Goal: Task Accomplishment & Management: Use online tool/utility

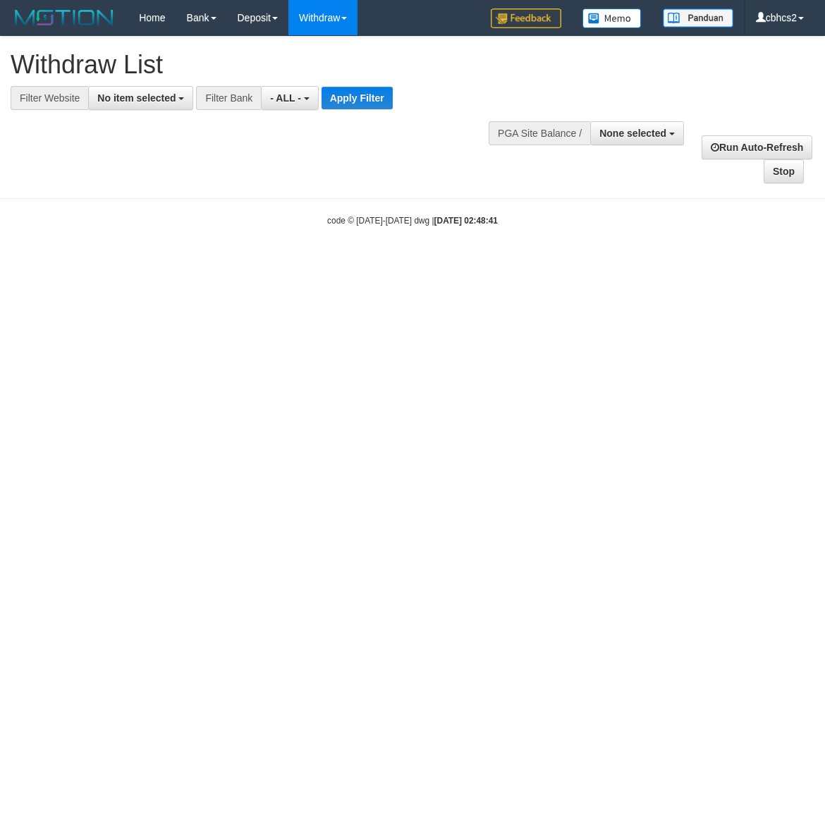
select select
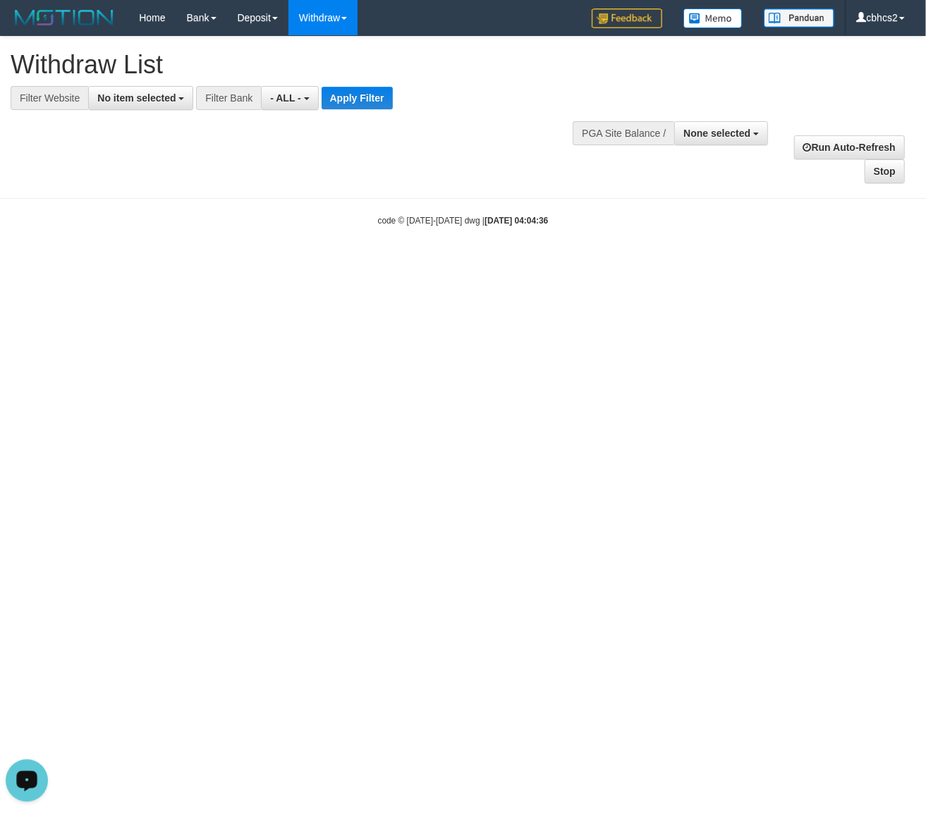
click at [42, 791] on button "Open LiveChat chat widget" at bounding box center [27, 780] width 42 height 42
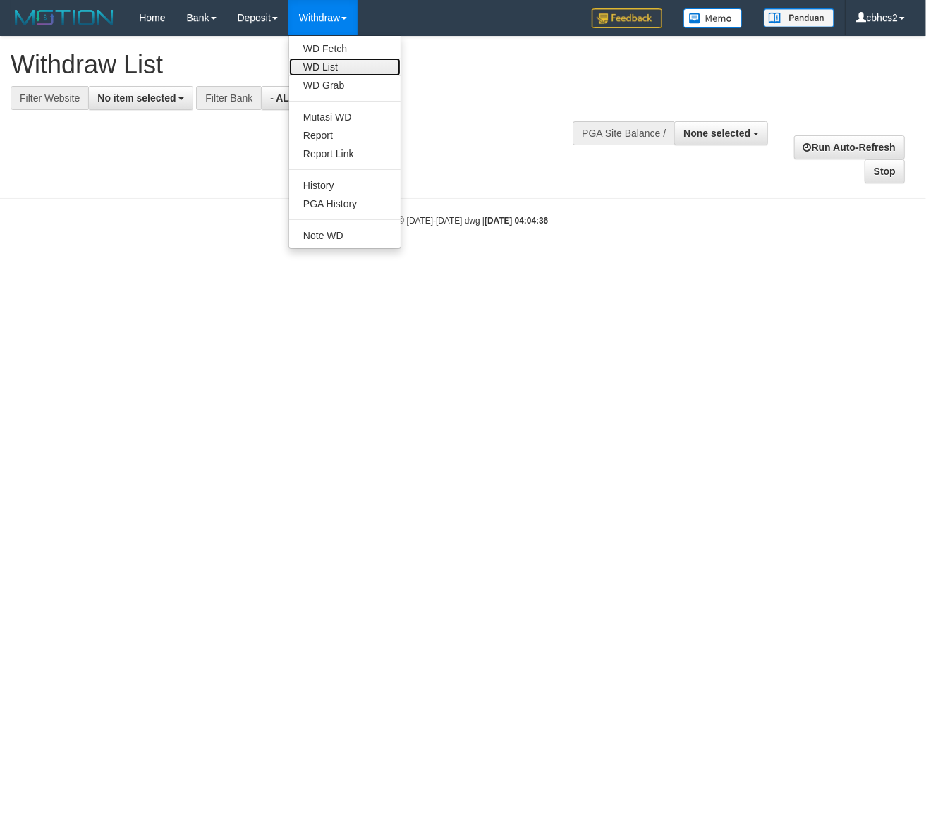
drag, startPoint x: 334, startPoint y: 66, endPoint x: 345, endPoint y: 68, distance: 11.6
click at [334, 66] on link "WD List" at bounding box center [344, 67] width 111 height 18
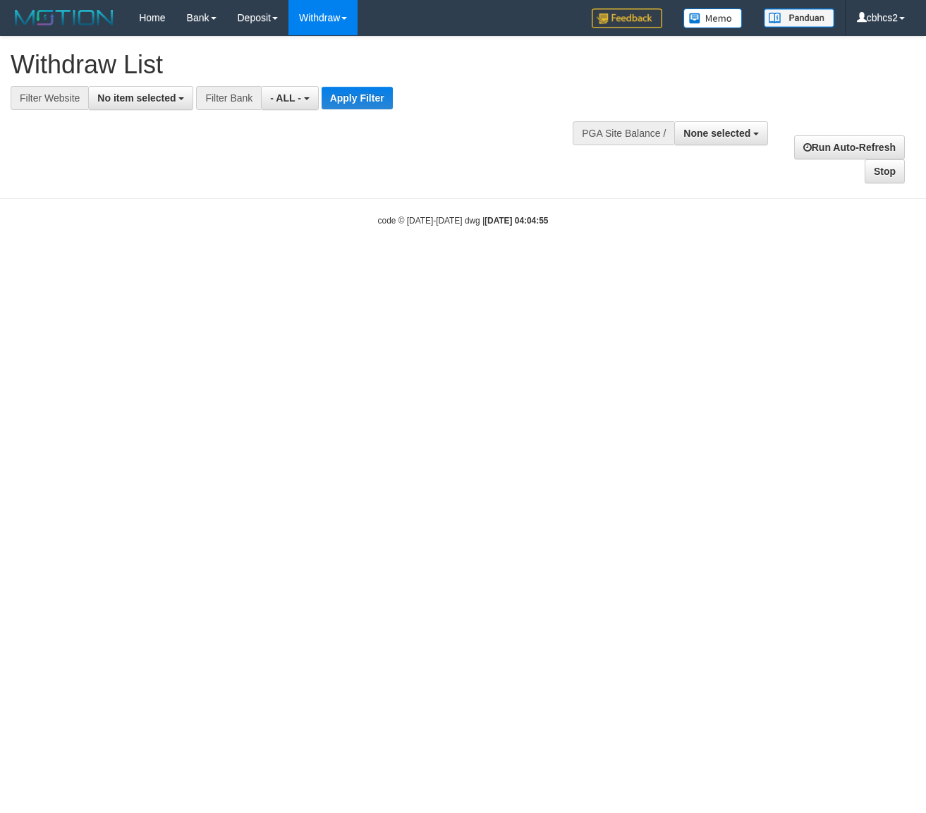
select select
click at [695, 127] on button "None selected" at bounding box center [721, 133] width 94 height 24
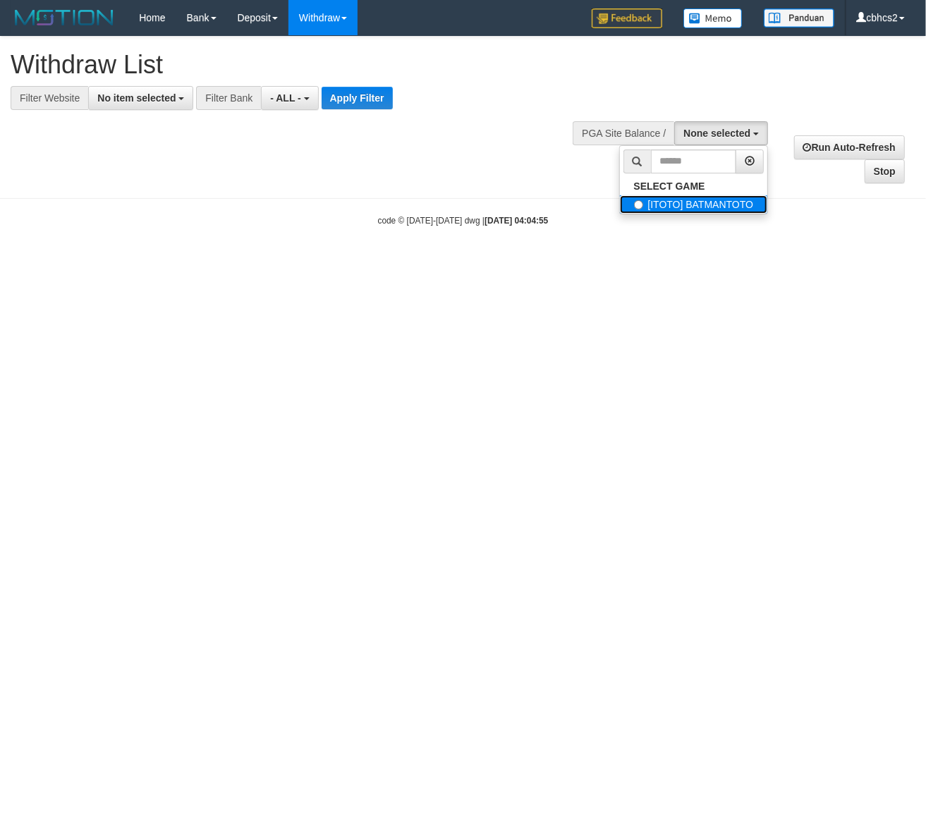
click at [670, 204] on label "[ITOTO] BATMANTOTO" at bounding box center [694, 204] width 148 height 18
select select "****"
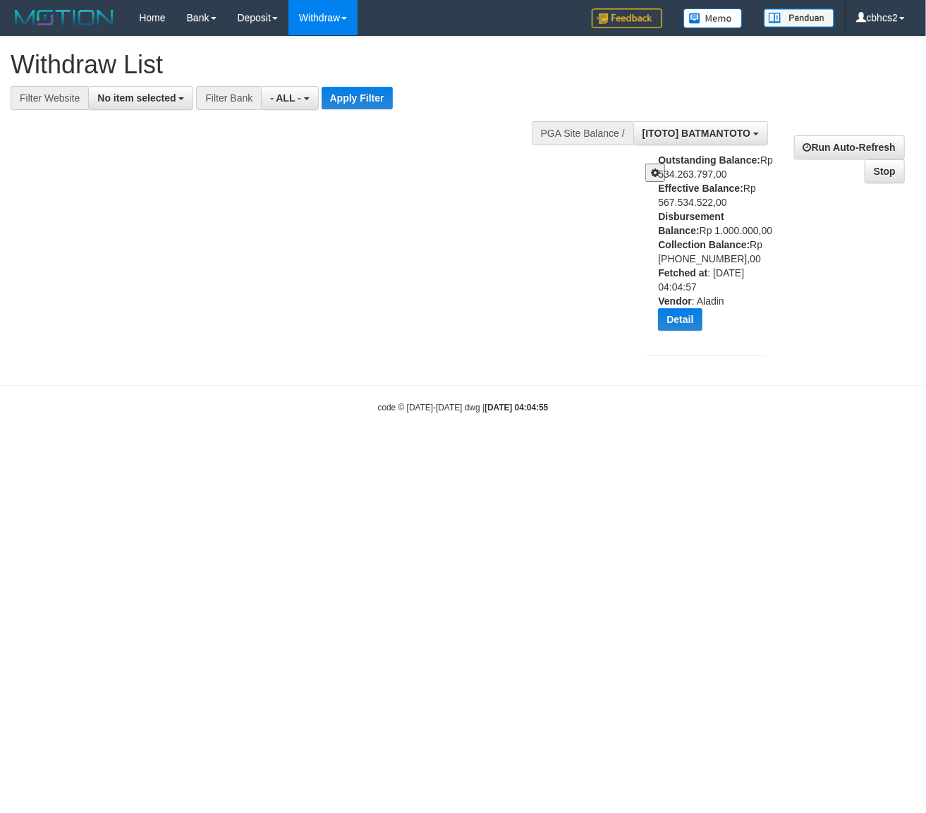
click at [665, 297] on b "Vendor" at bounding box center [674, 300] width 33 height 11
copy div "Vendor : Aladin"
drag, startPoint x: 665, startPoint y: 297, endPoint x: 720, endPoint y: 305, distance: 54.8
click at [720, 305] on div "Outstanding Balance: Rp 534.263.797,00 Effective Balance: Rp 567.534.522,00 Dis…" at bounding box center [716, 247] width 117 height 188
click at [364, 449] on html "Toggle navigation Home Bank Account List Load By Website Group [ITOTO] BATMANTO…" at bounding box center [463, 224] width 926 height 449
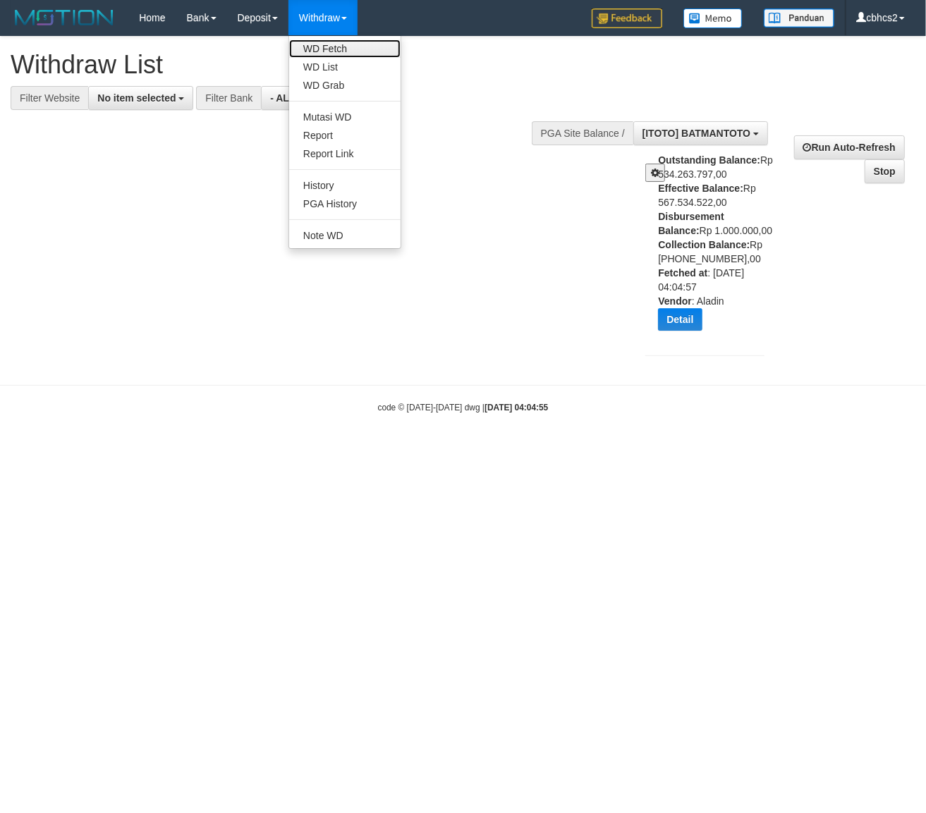
click at [331, 55] on link "WD Fetch" at bounding box center [344, 48] width 111 height 18
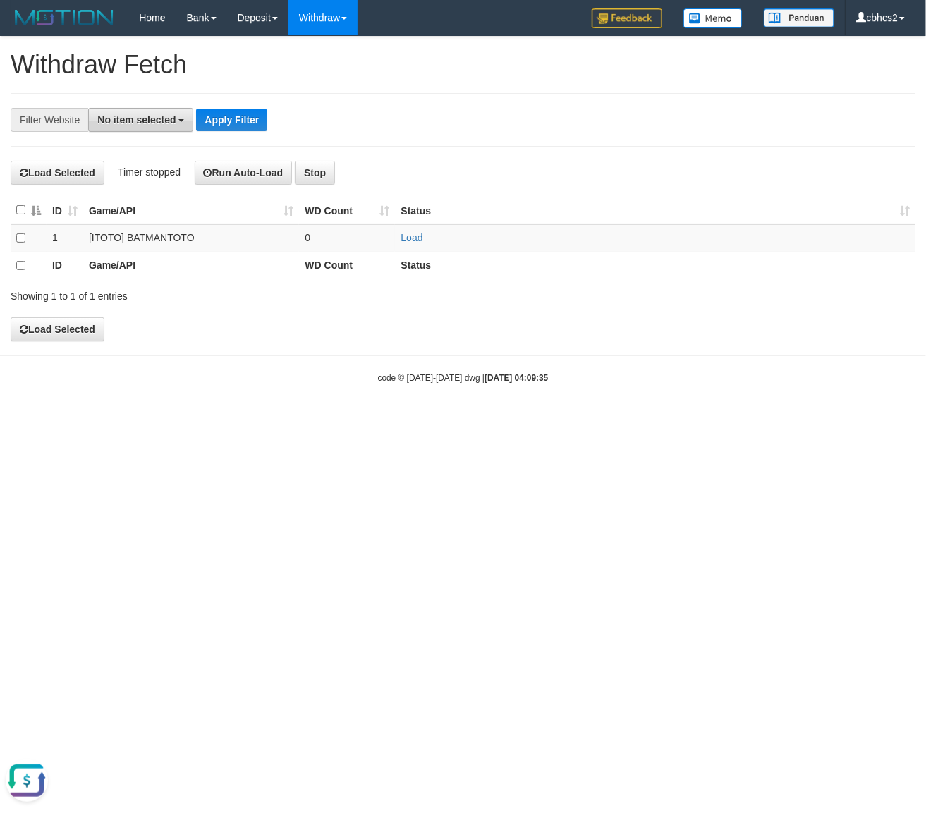
click at [164, 122] on span "No item selected" at bounding box center [136, 119] width 78 height 11
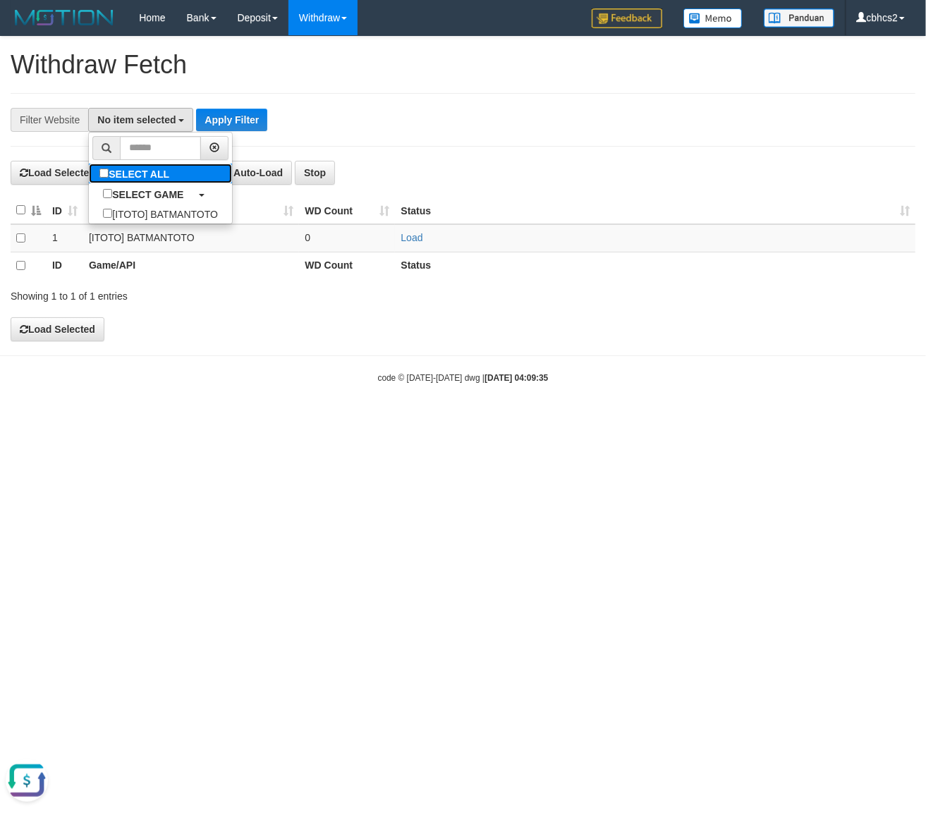
click at [145, 179] on label "SELECT ALL" at bounding box center [136, 174] width 94 height 20
select select "****"
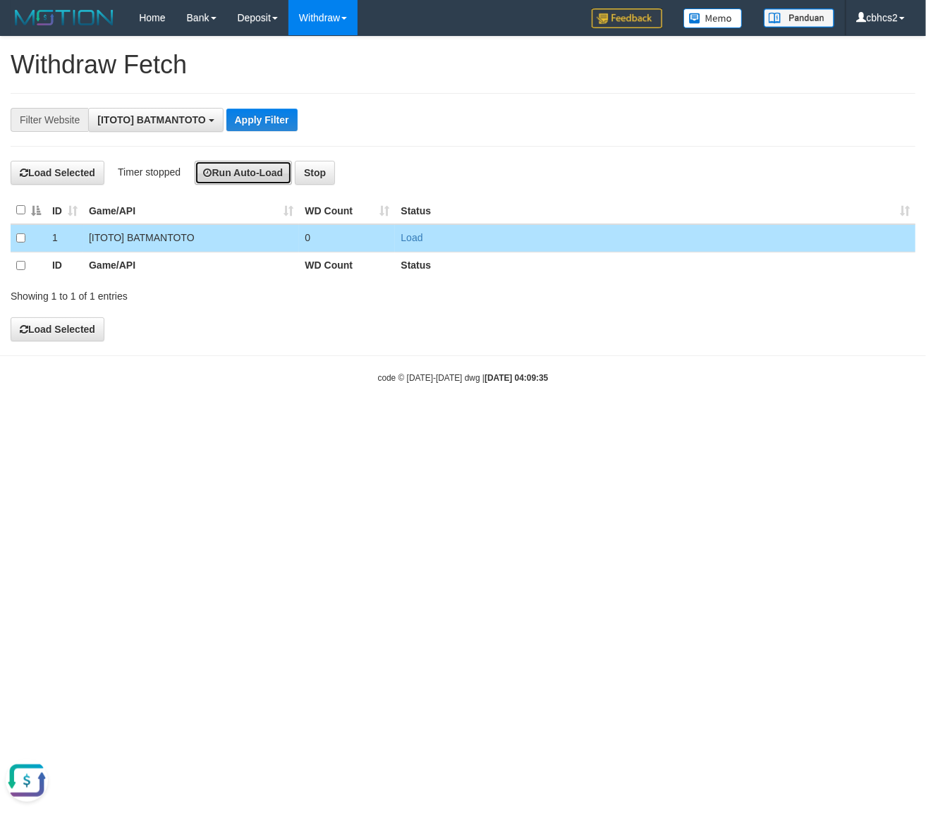
click at [237, 173] on button "Run Auto-Load" at bounding box center [244, 173] width 98 height 24
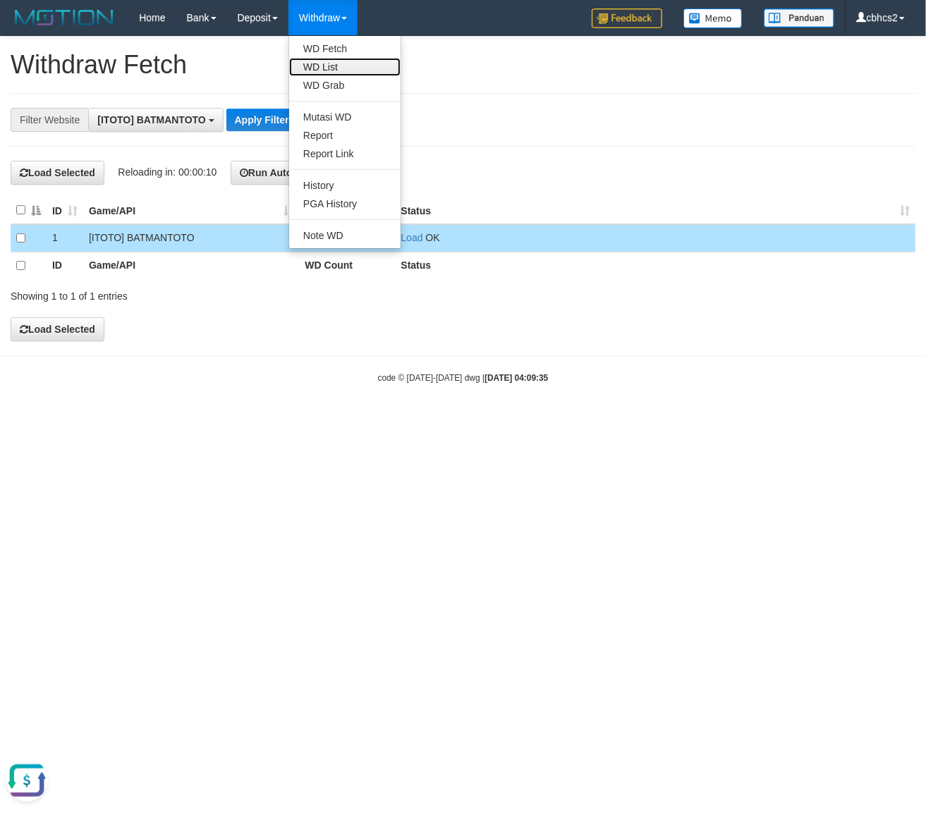
click at [339, 65] on link "WD List" at bounding box center [344, 67] width 111 height 18
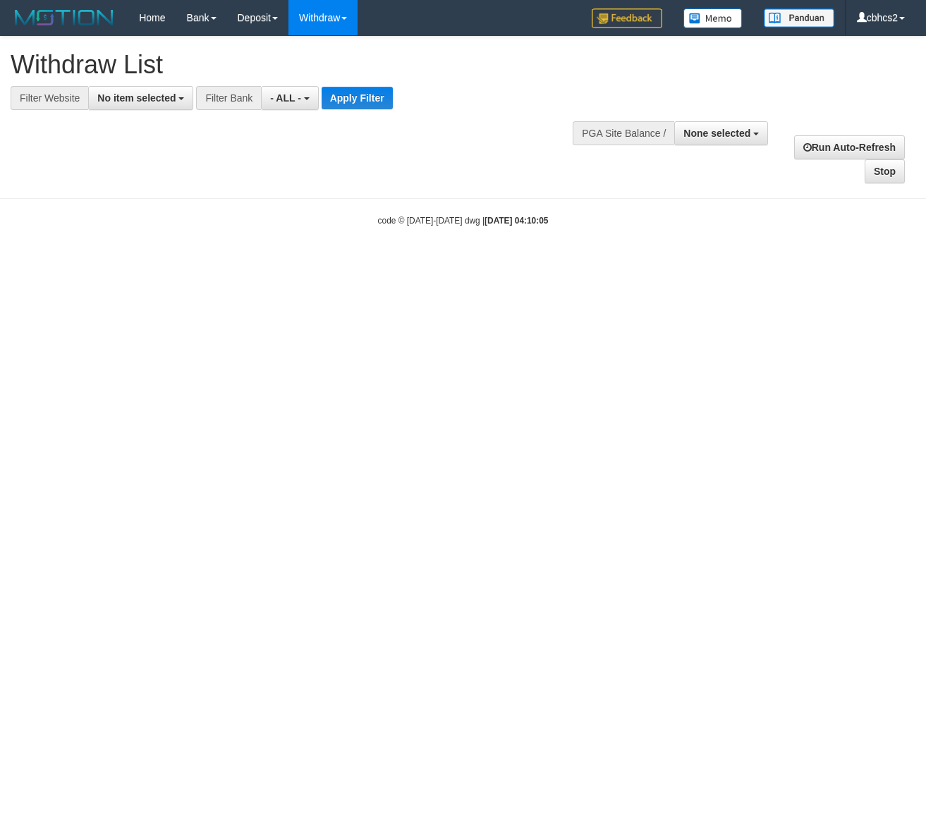
select select
click at [167, 107] on button "No item selected" at bounding box center [140, 98] width 105 height 24
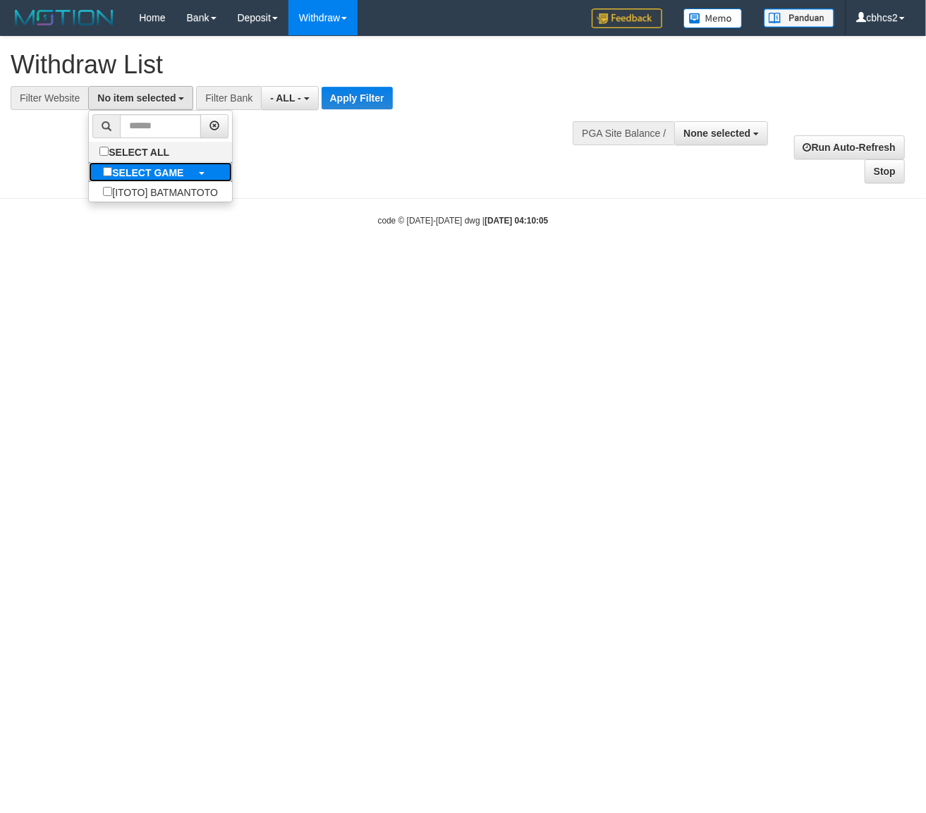
click at [190, 165] on label "SELECT GAME" at bounding box center [143, 172] width 109 height 20
select select "****"
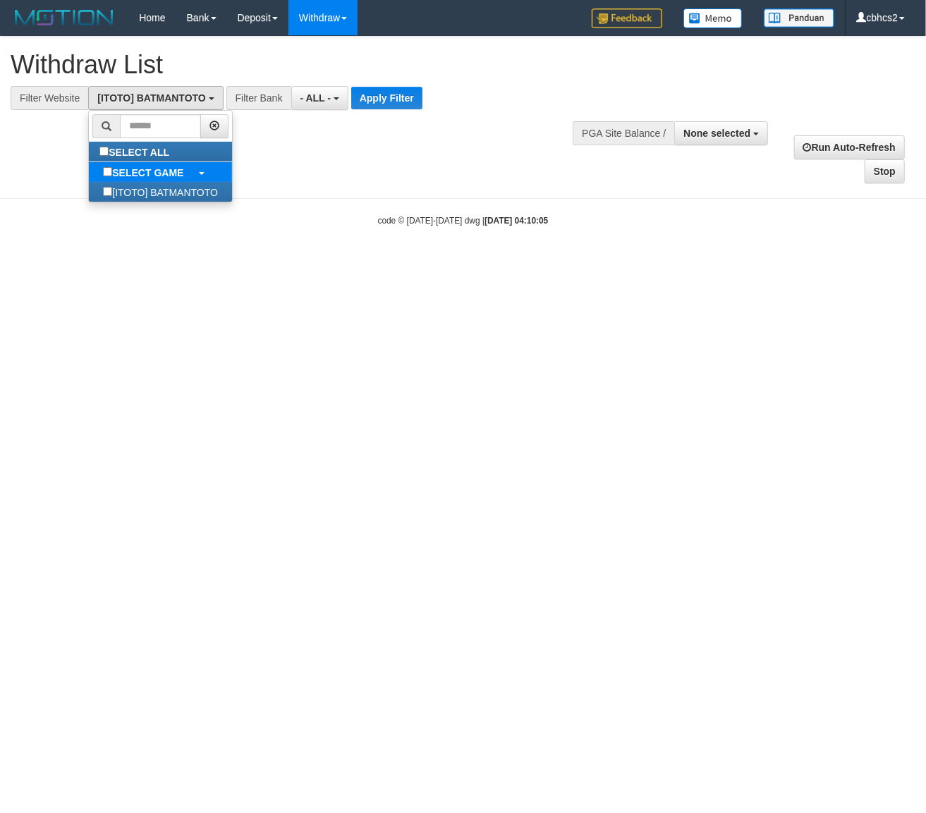
scroll to position [12, 0]
click at [190, 165] on label "SELECT GAME" at bounding box center [143, 172] width 109 height 20
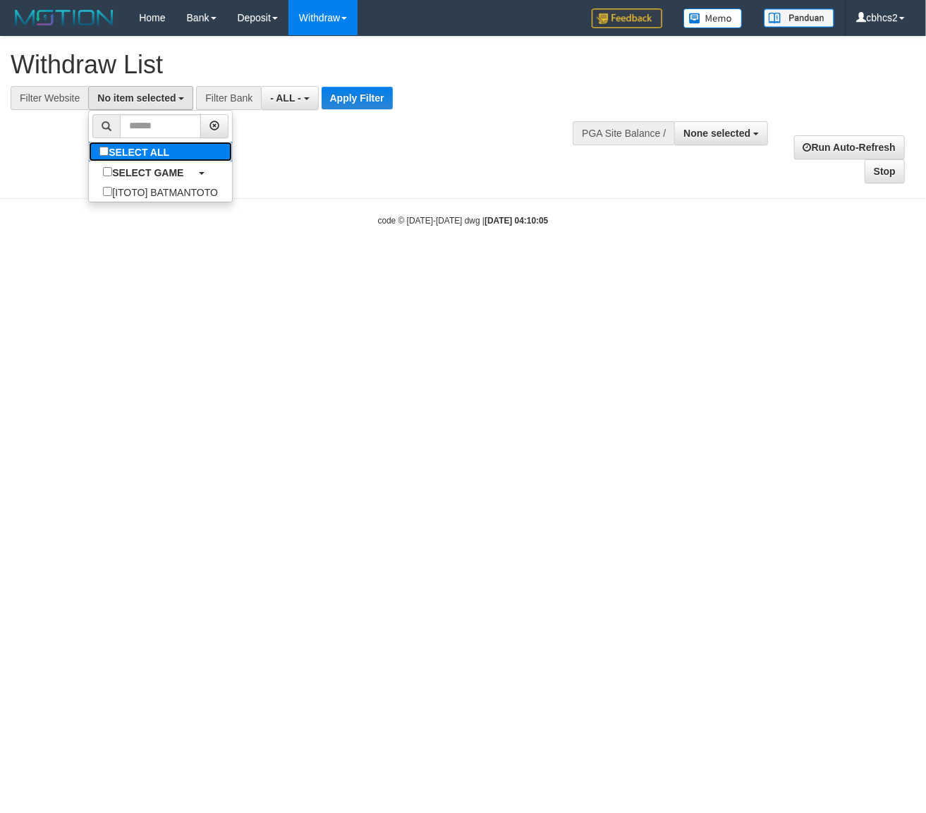
click at [182, 144] on label "SELECT ALL" at bounding box center [136, 152] width 94 height 20
select select "****"
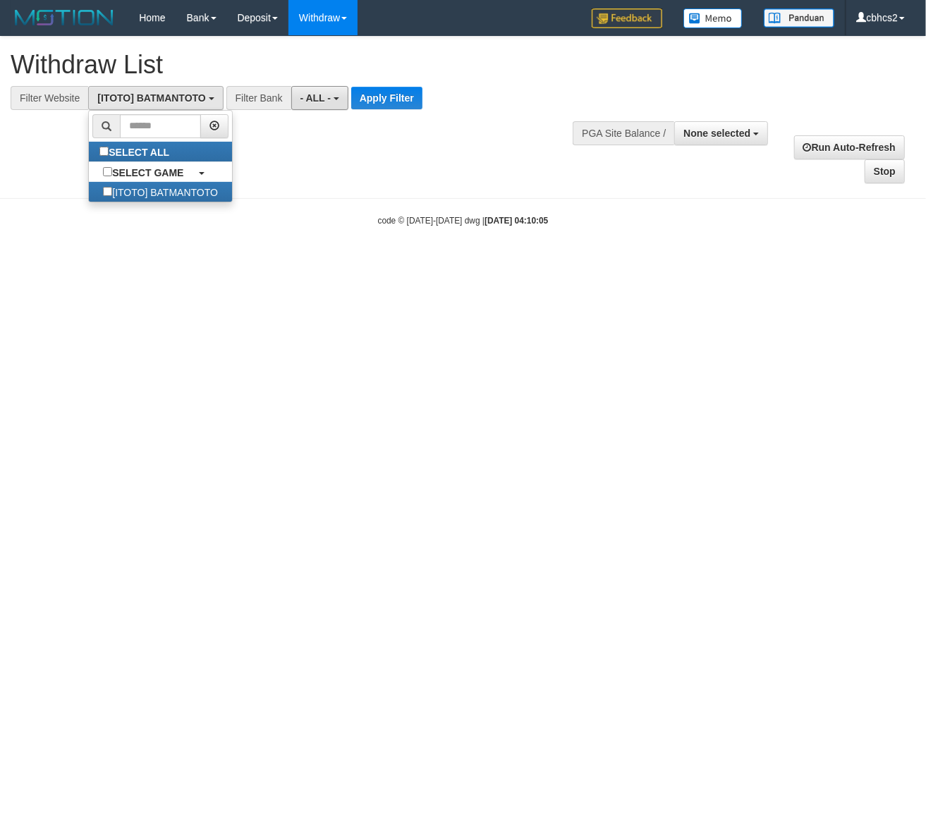
drag, startPoint x: 331, startPoint y: 97, endPoint x: 321, endPoint y: 153, distance: 56.4
click at [330, 97] on span "- ALL -" at bounding box center [315, 97] width 31 height 11
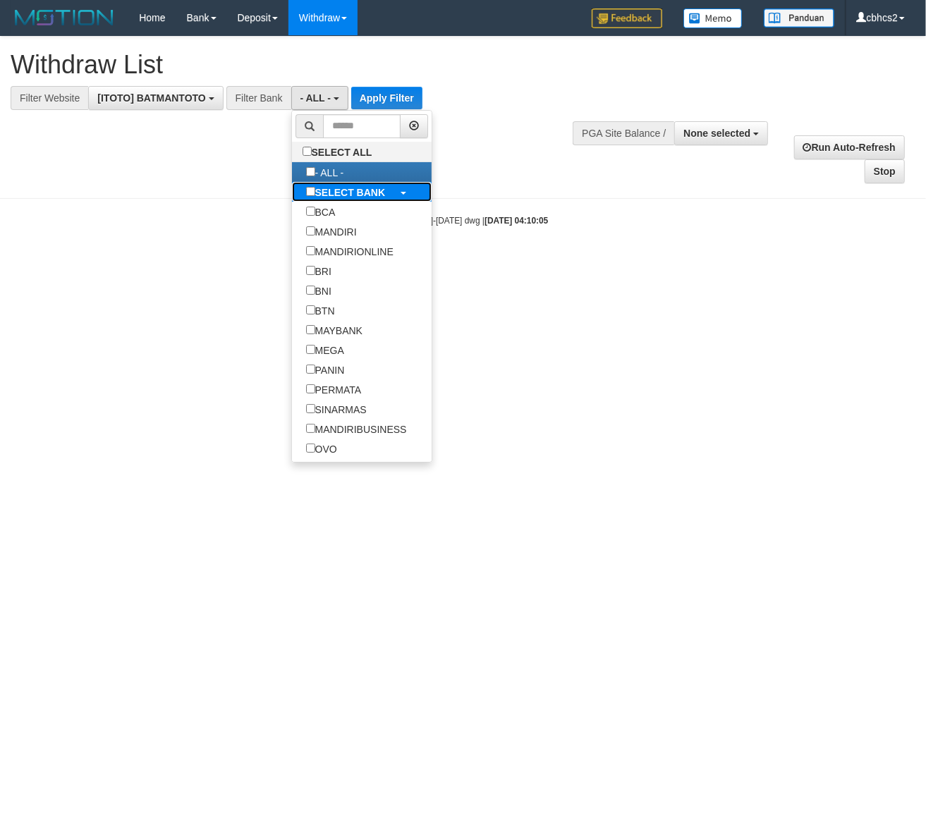
click at [338, 188] on b "SELECT BANK" at bounding box center [350, 192] width 70 height 11
select select "***"
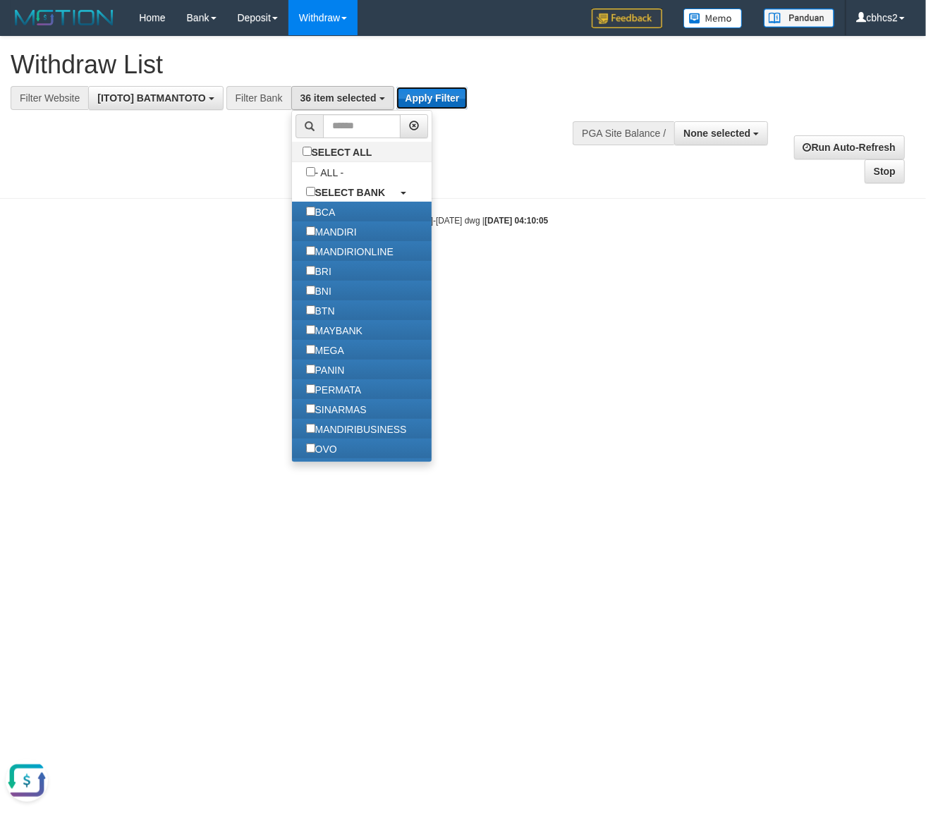
scroll to position [0, 0]
drag, startPoint x: 420, startPoint y: 99, endPoint x: 671, endPoint y: 128, distance: 252.7
click at [421, 99] on button "Apply Filter" at bounding box center [431, 98] width 71 height 23
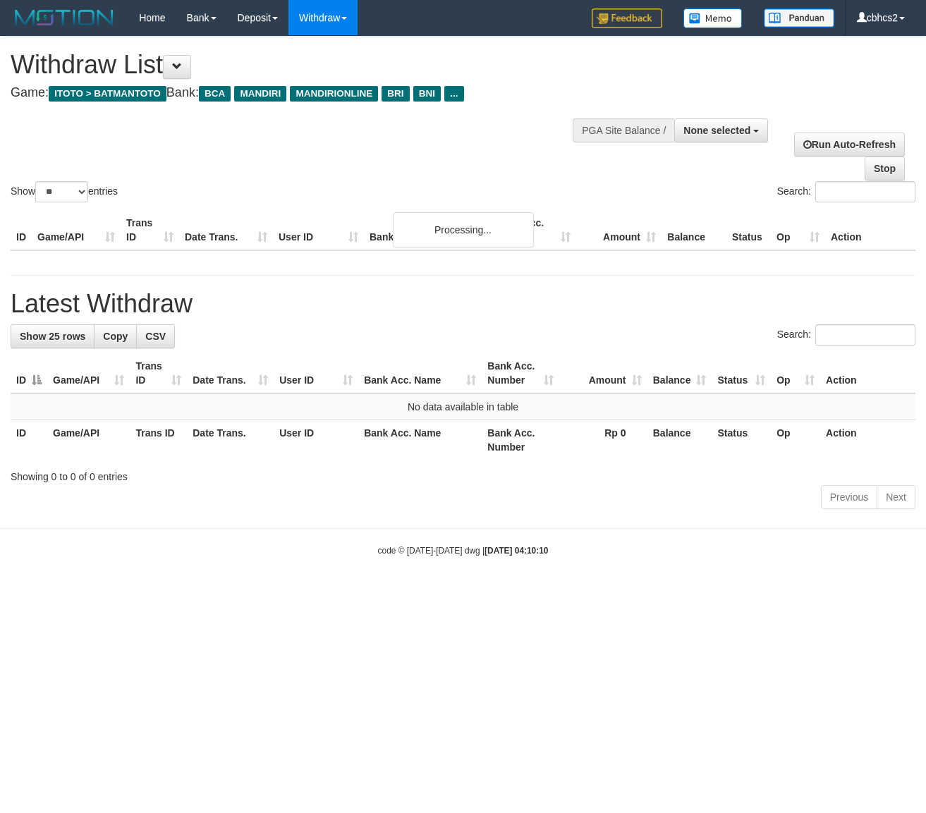
select select
select select "**"
click at [718, 128] on span "None selected" at bounding box center [716, 130] width 67 height 11
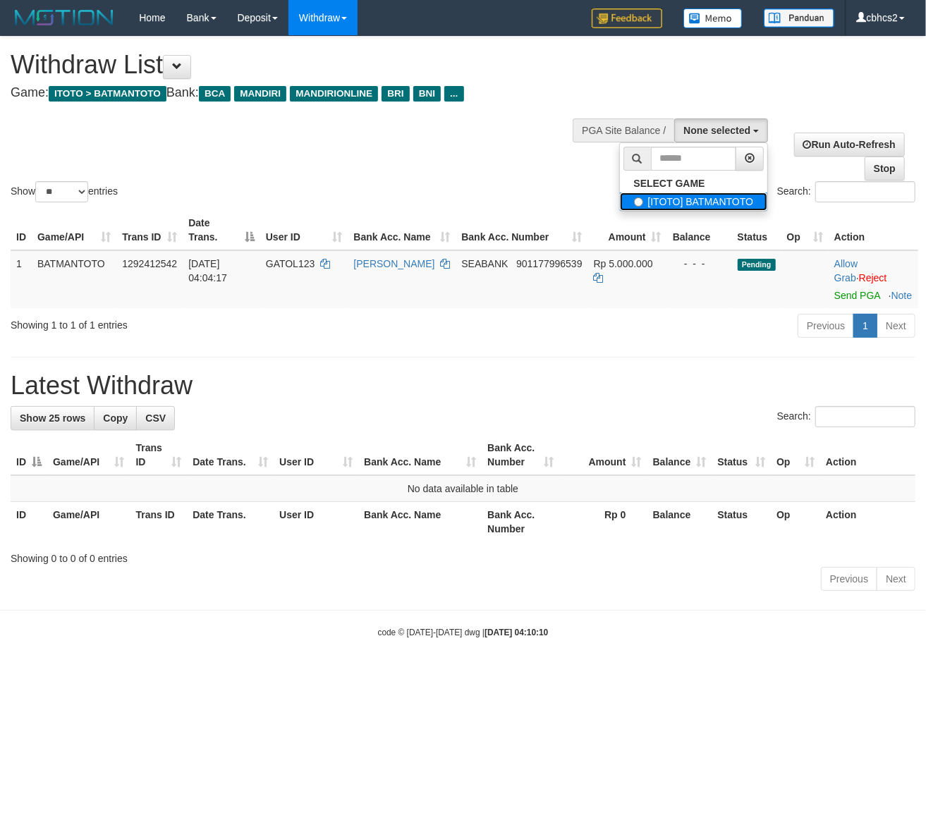
click at [689, 203] on label "[ITOTO] BATMANTOTO" at bounding box center [694, 201] width 148 height 18
select select "****"
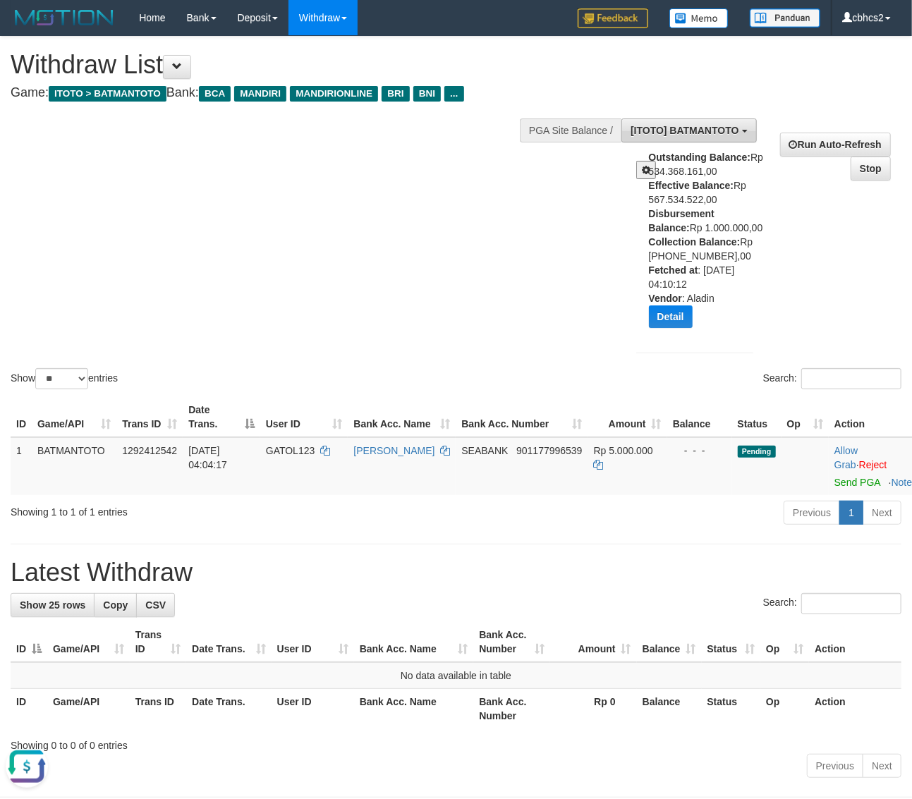
click at [691, 130] on span "[ITOTO] BATMANTOTO" at bounding box center [684, 130] width 108 height 11
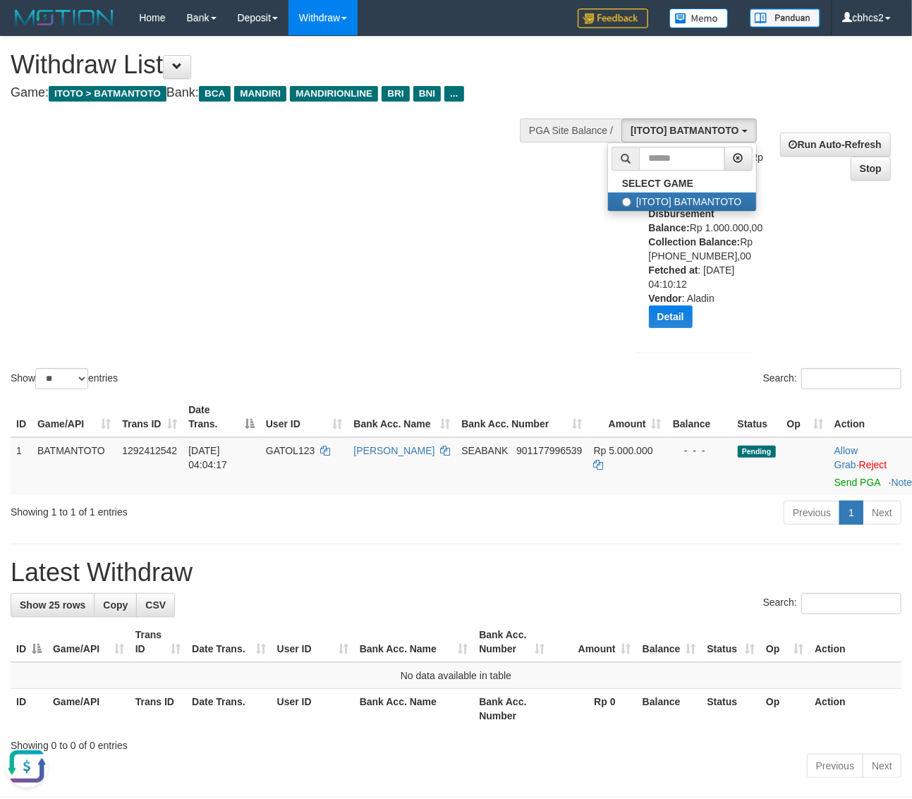
click at [516, 204] on div "Show ** ** ** *** entries Search:" at bounding box center [456, 214] width 912 height 355
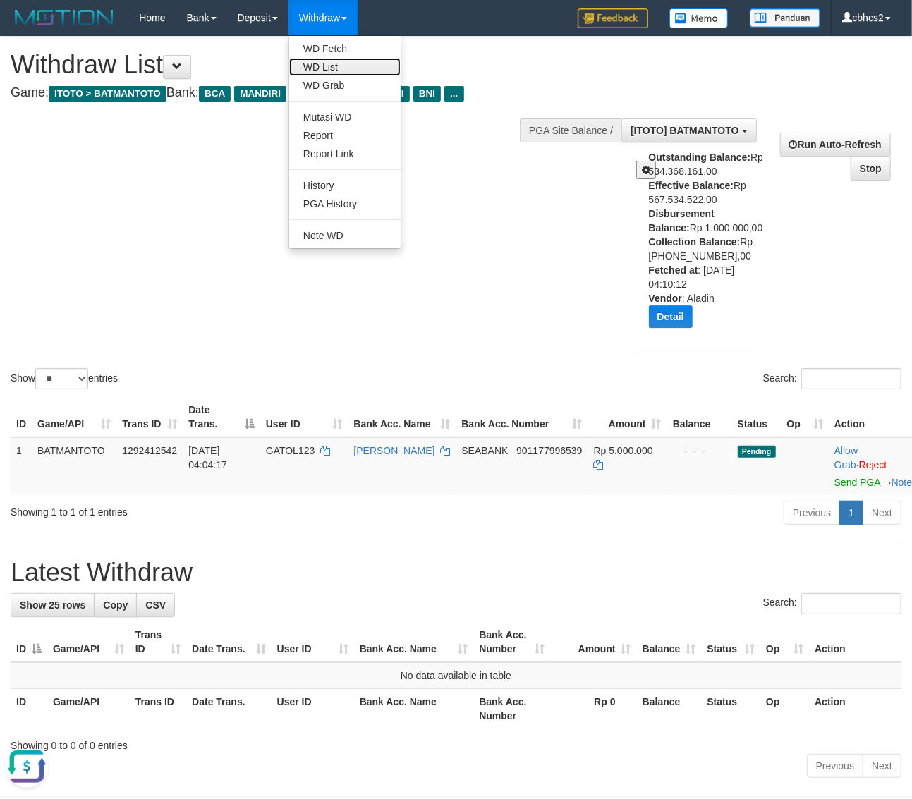
click at [348, 60] on link "WD List" at bounding box center [344, 67] width 111 height 18
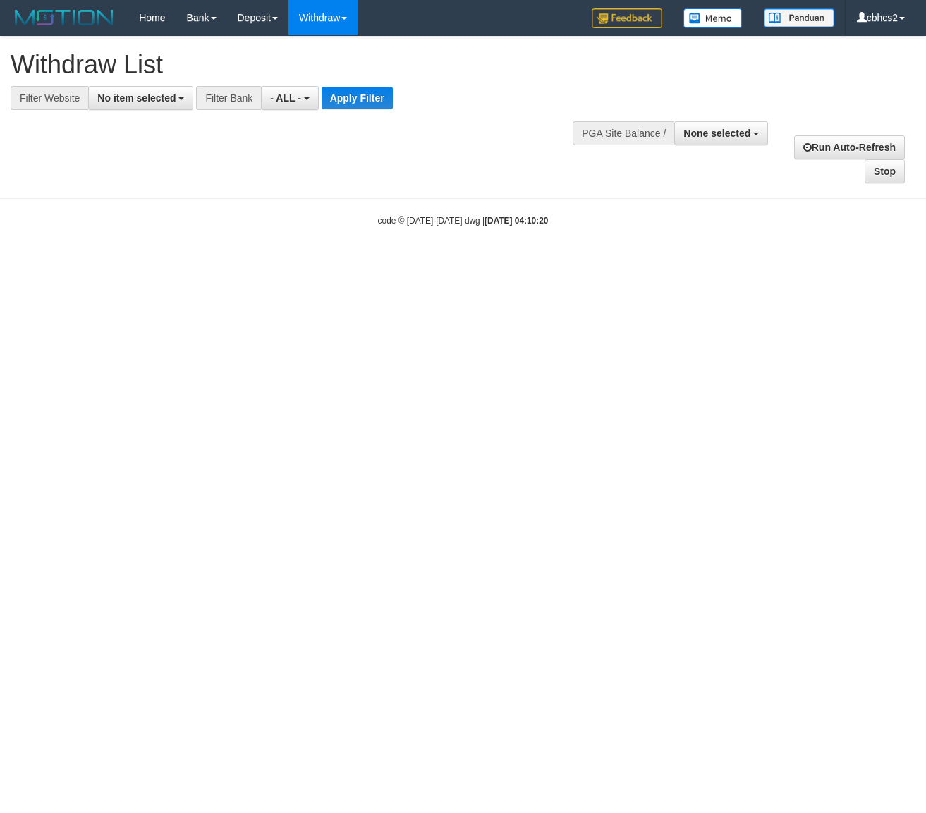
select select
drag, startPoint x: 339, startPoint y: 300, endPoint x: 362, endPoint y: 277, distance: 31.9
click at [339, 262] on html "Toggle navigation Home Bank Account List Load By Website Group [ITOTO] BATMANTO…" at bounding box center [463, 131] width 926 height 262
click at [737, 145] on button "None selected" at bounding box center [721, 133] width 94 height 24
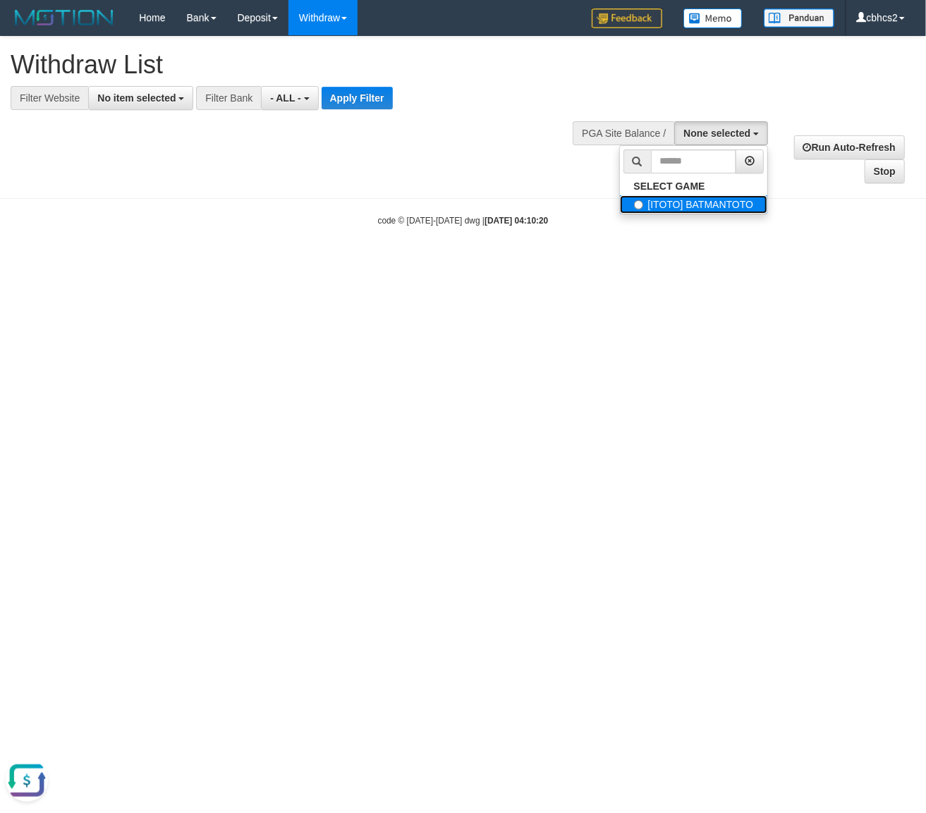
click at [706, 201] on label "[ITOTO] BATMANTOTO" at bounding box center [694, 204] width 148 height 18
select select "****"
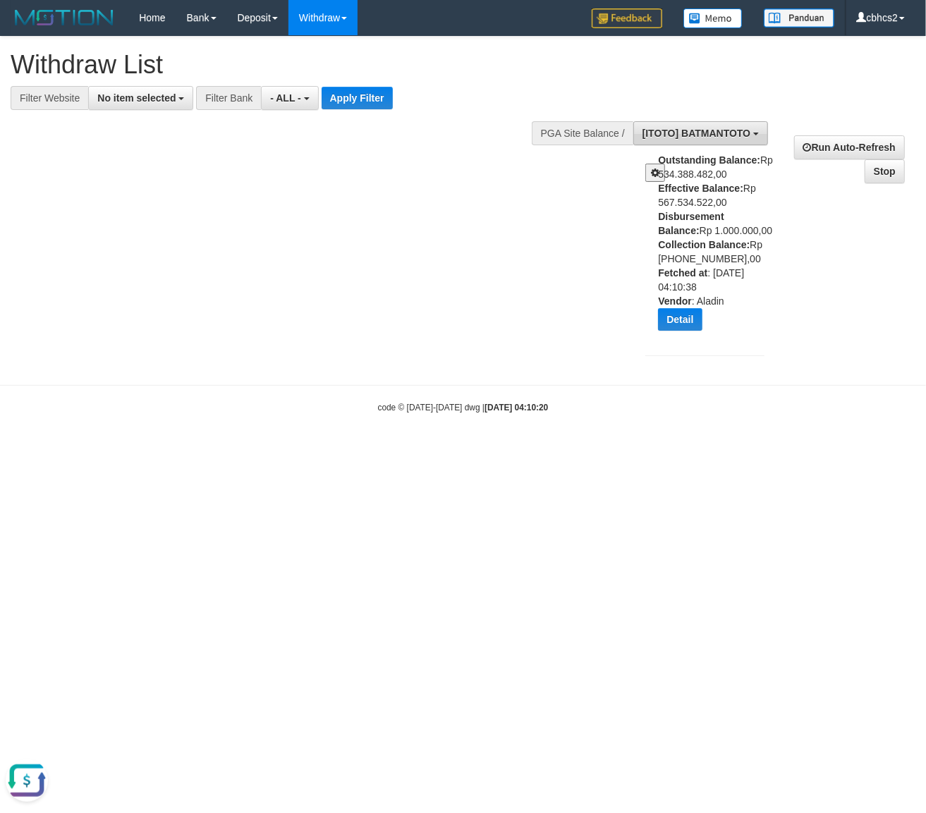
click at [705, 124] on button "[ITOTO] BATMANTOTO" at bounding box center [700, 133] width 135 height 24
click at [477, 184] on div "**********" at bounding box center [463, 204] width 926 height 334
click at [656, 141] on button "[ITOTO] BATMANTOTO" at bounding box center [700, 133] width 135 height 24
click at [543, 212] on div "**********" at bounding box center [463, 204] width 926 height 334
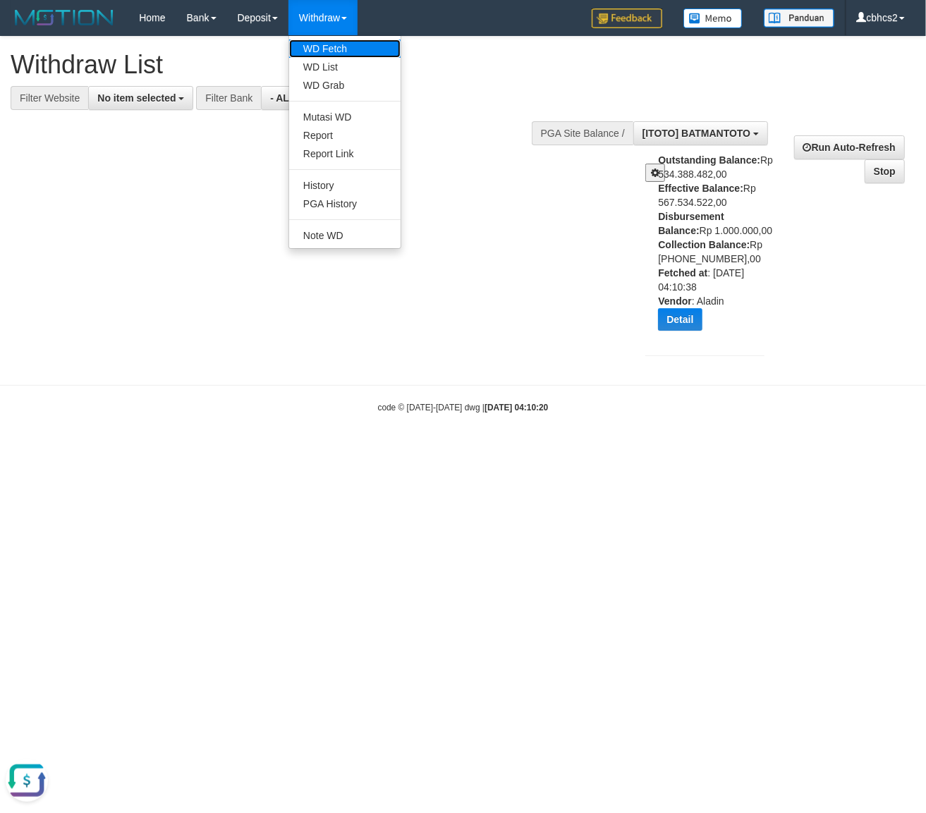
click at [339, 47] on link "WD Fetch" at bounding box center [344, 48] width 111 height 18
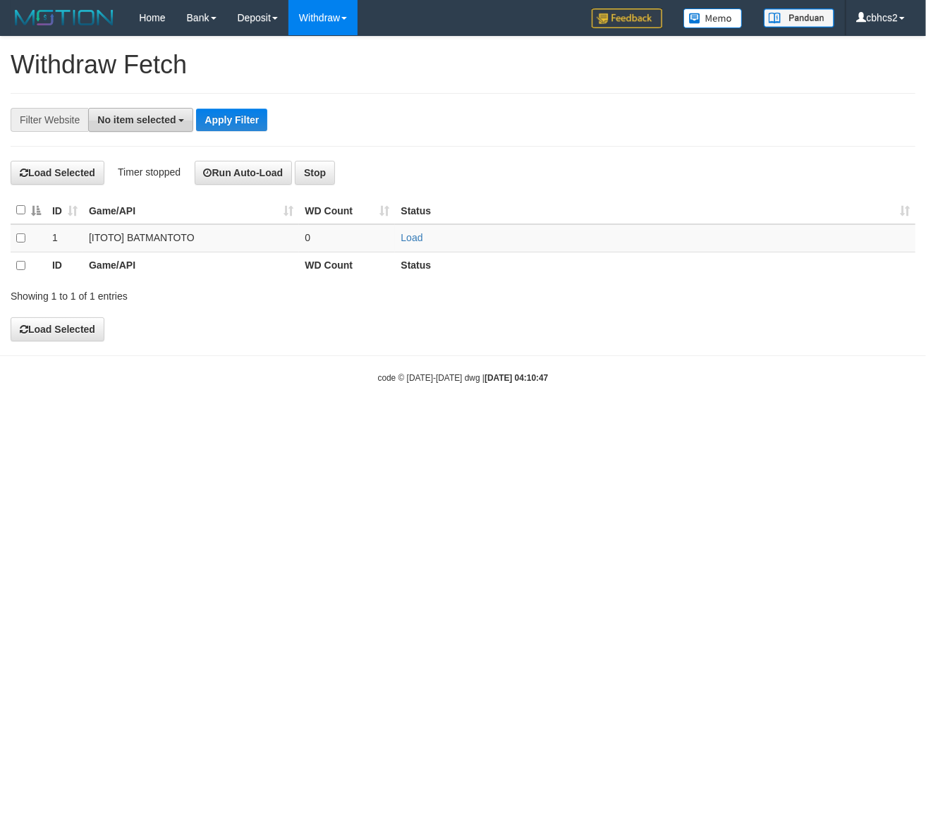
click at [161, 114] on span "No item selected" at bounding box center [136, 119] width 78 height 11
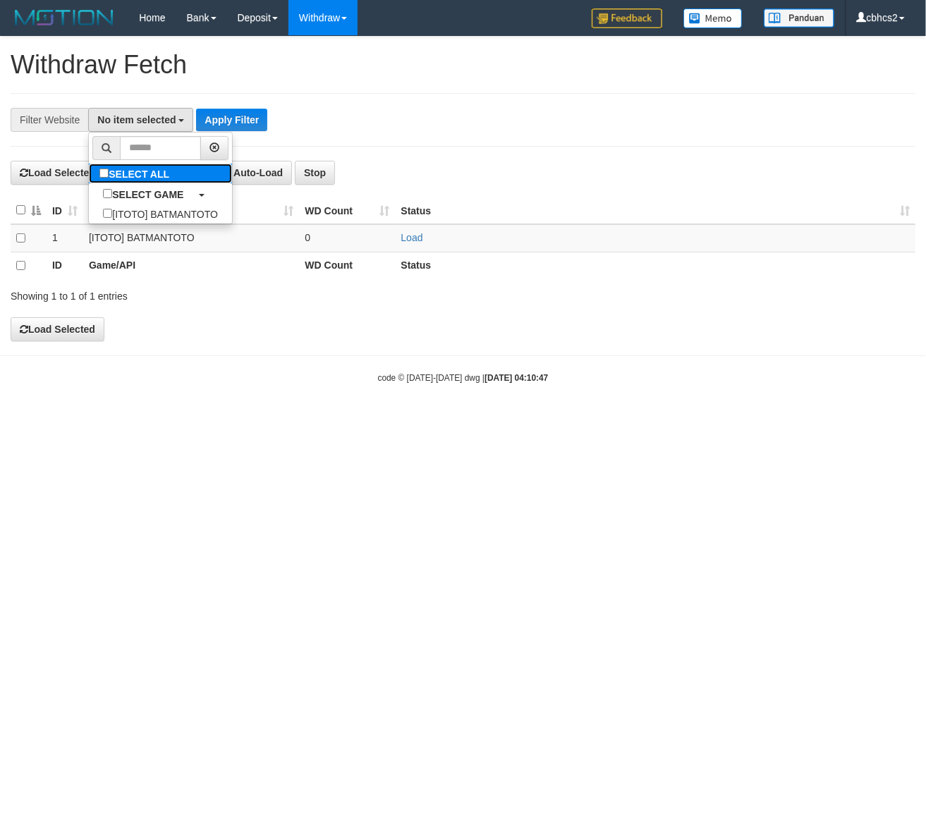
click at [136, 172] on label "SELECT ALL" at bounding box center [136, 174] width 94 height 20
select select "****"
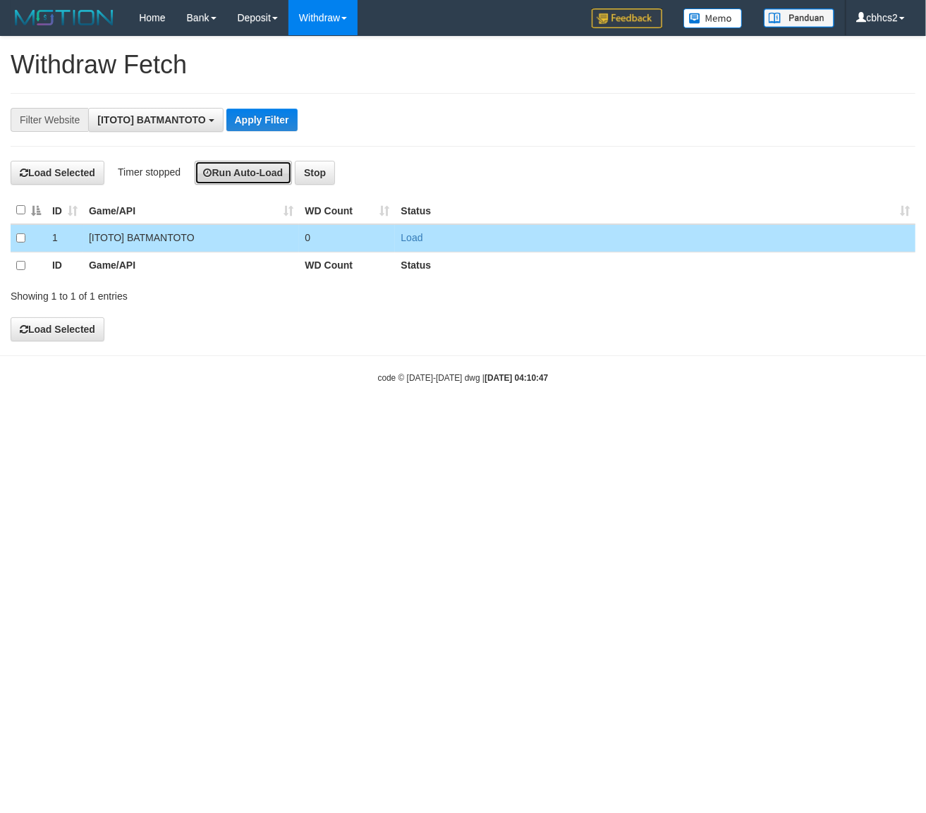
click at [231, 173] on button "Run Auto-Load" at bounding box center [244, 173] width 98 height 24
click at [554, 419] on body "Toggle navigation Home Bank Account List Load By Website Group [ITOTO] BATMANTO…" at bounding box center [463, 209] width 926 height 419
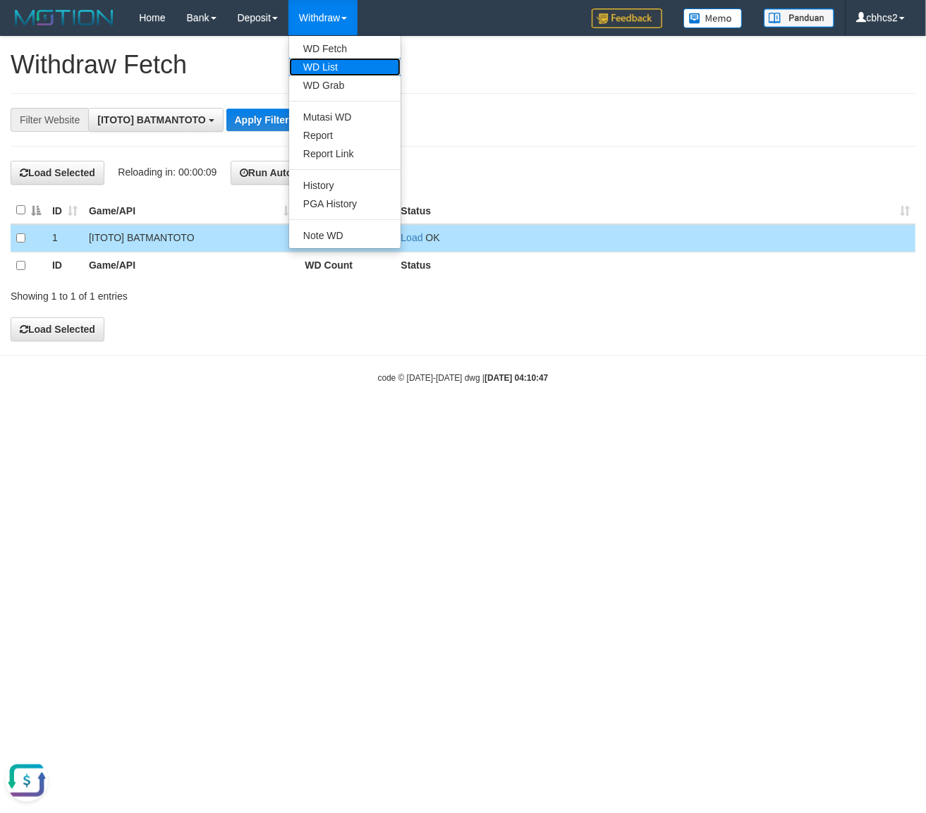
click at [324, 60] on link "WD List" at bounding box center [344, 67] width 111 height 18
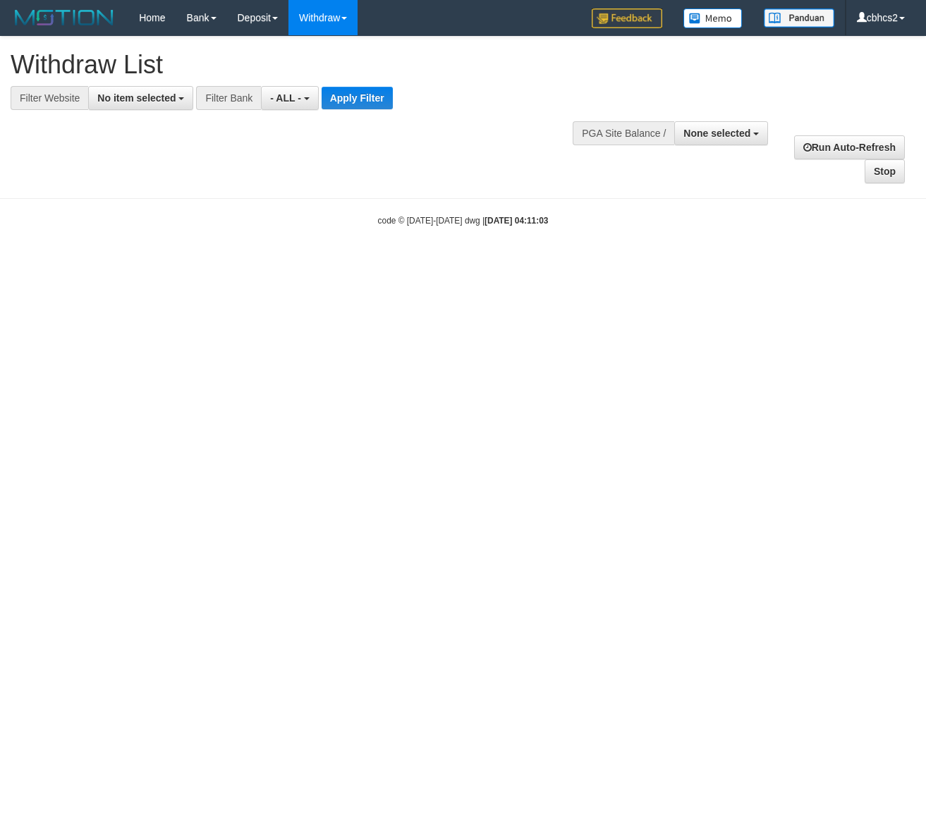
select select
click at [145, 97] on span "No item selected" at bounding box center [136, 97] width 78 height 11
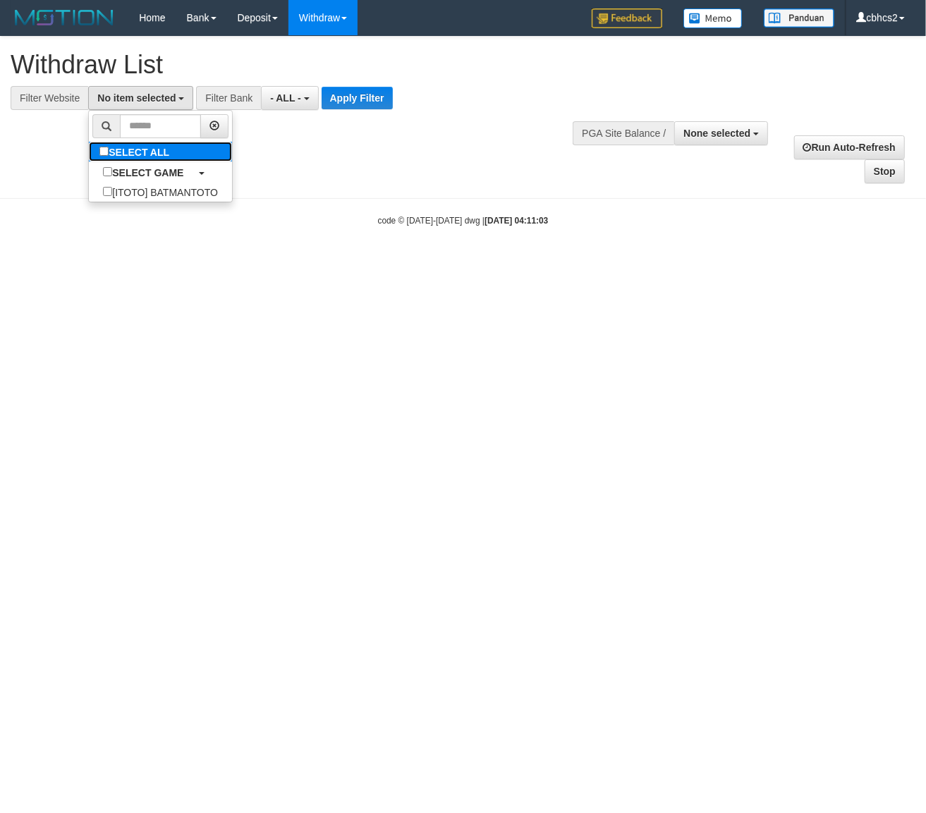
click at [154, 158] on label "SELECT ALL" at bounding box center [136, 152] width 94 height 20
select select "****"
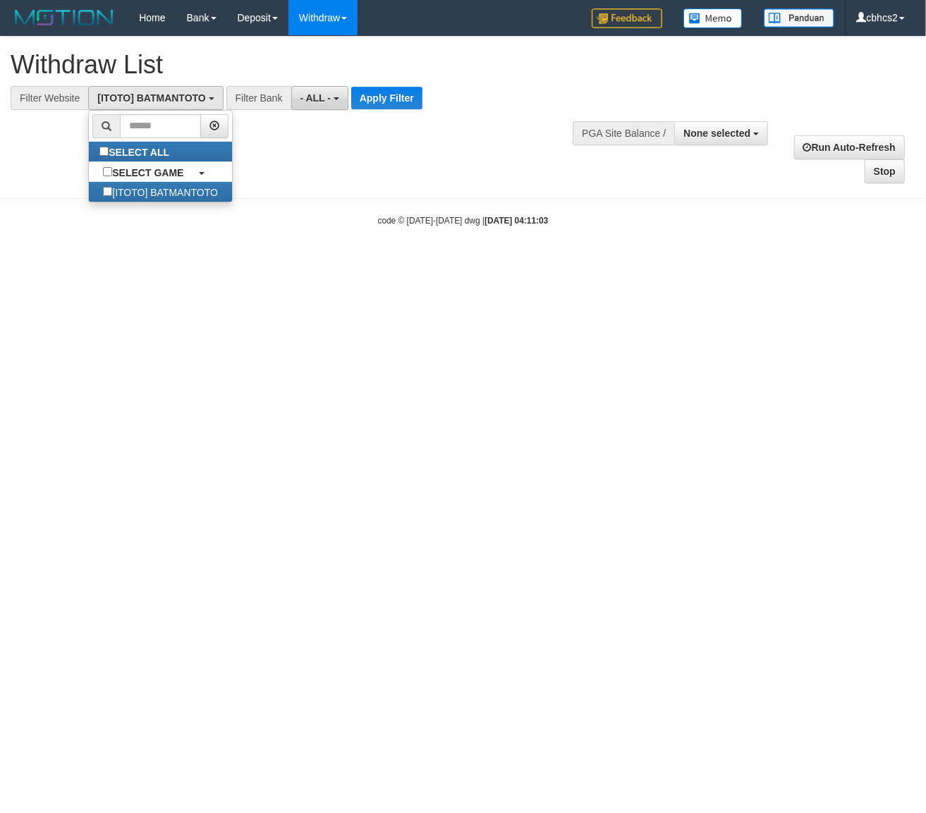
click at [309, 105] on button "- ALL -" at bounding box center [319, 98] width 57 height 24
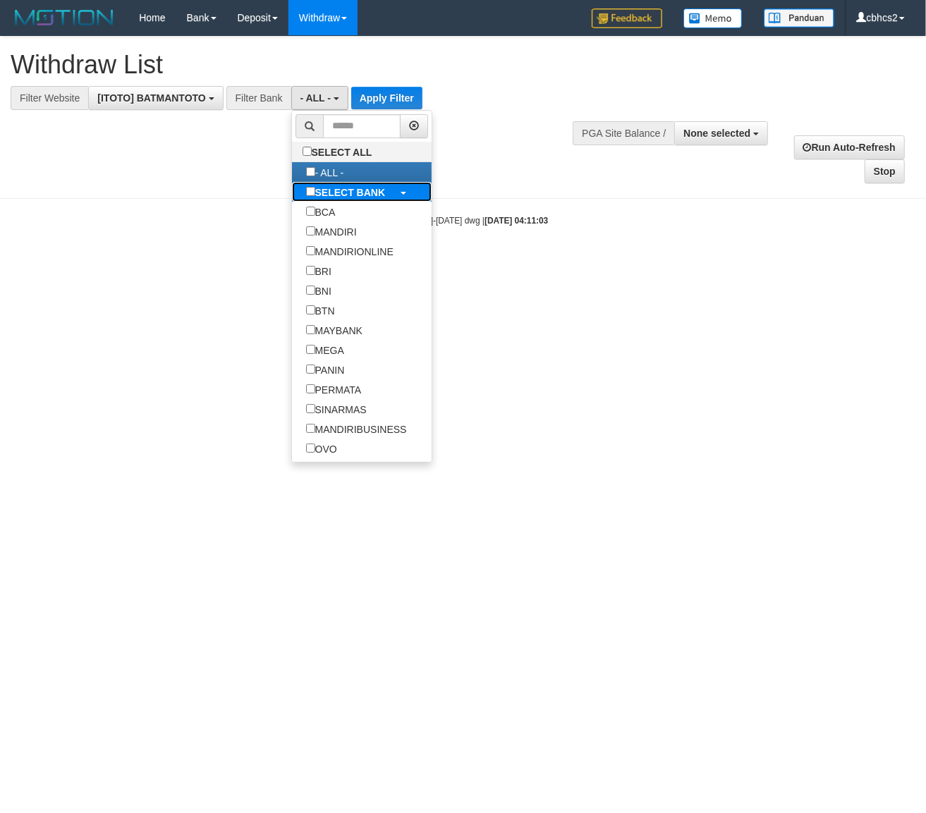
click at [320, 192] on b "SELECT BANK" at bounding box center [350, 192] width 70 height 11
select select "***"
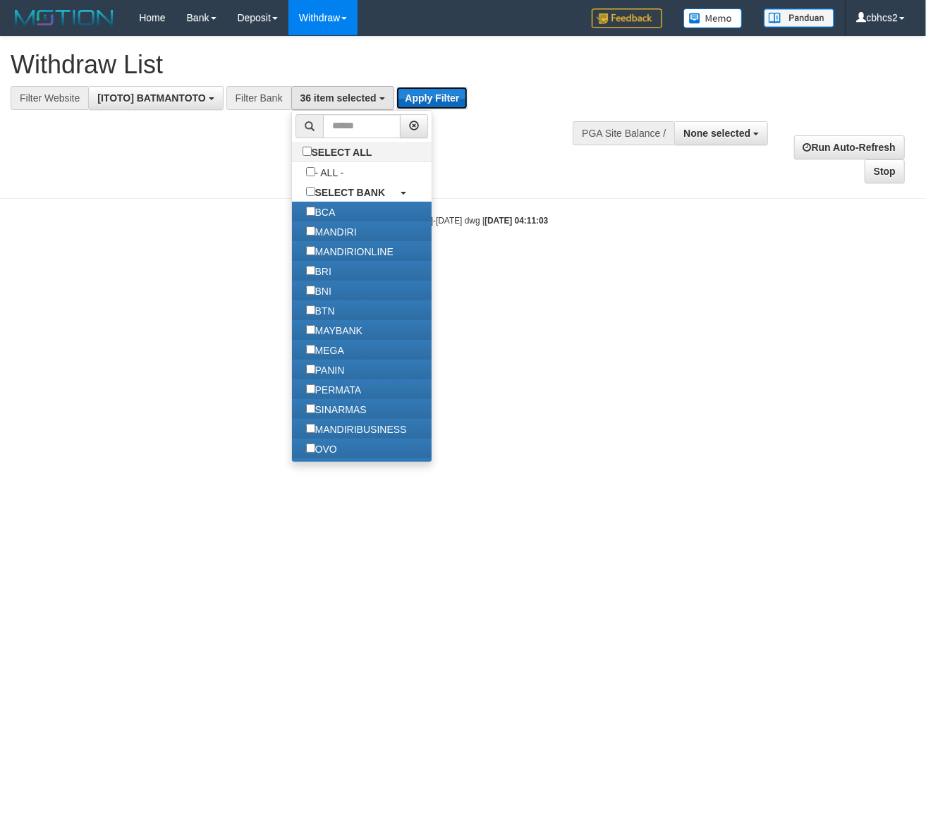
click at [412, 94] on button "Apply Filter" at bounding box center [431, 98] width 71 height 23
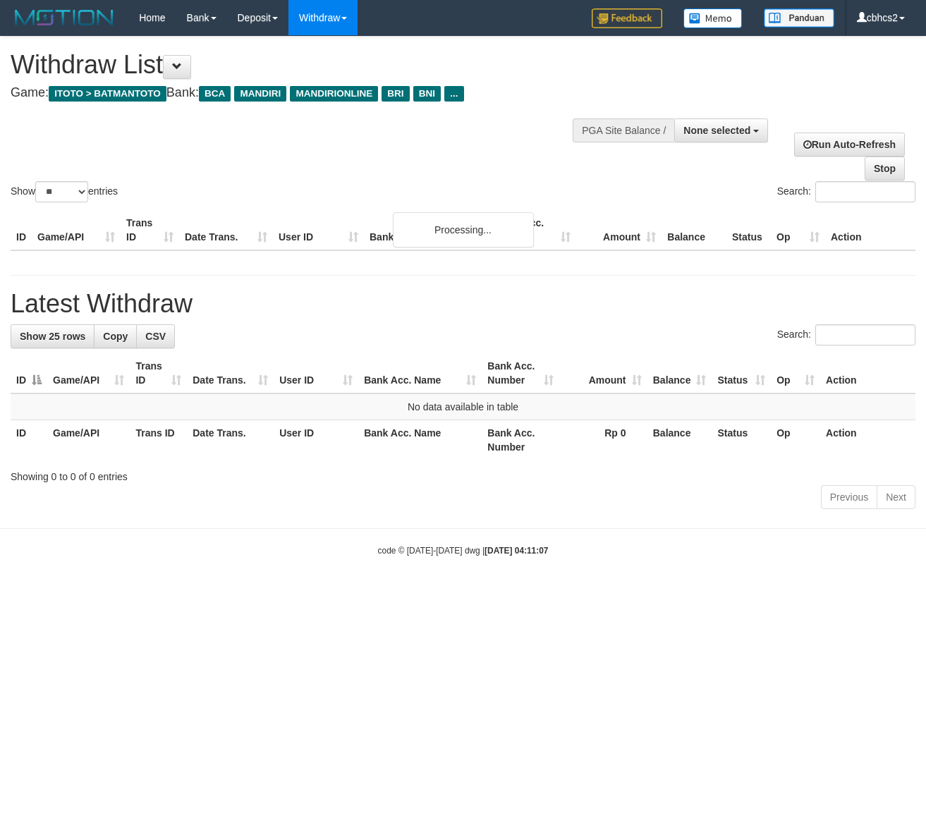
select select
select select "**"
click at [720, 130] on span "None selected" at bounding box center [716, 130] width 67 height 11
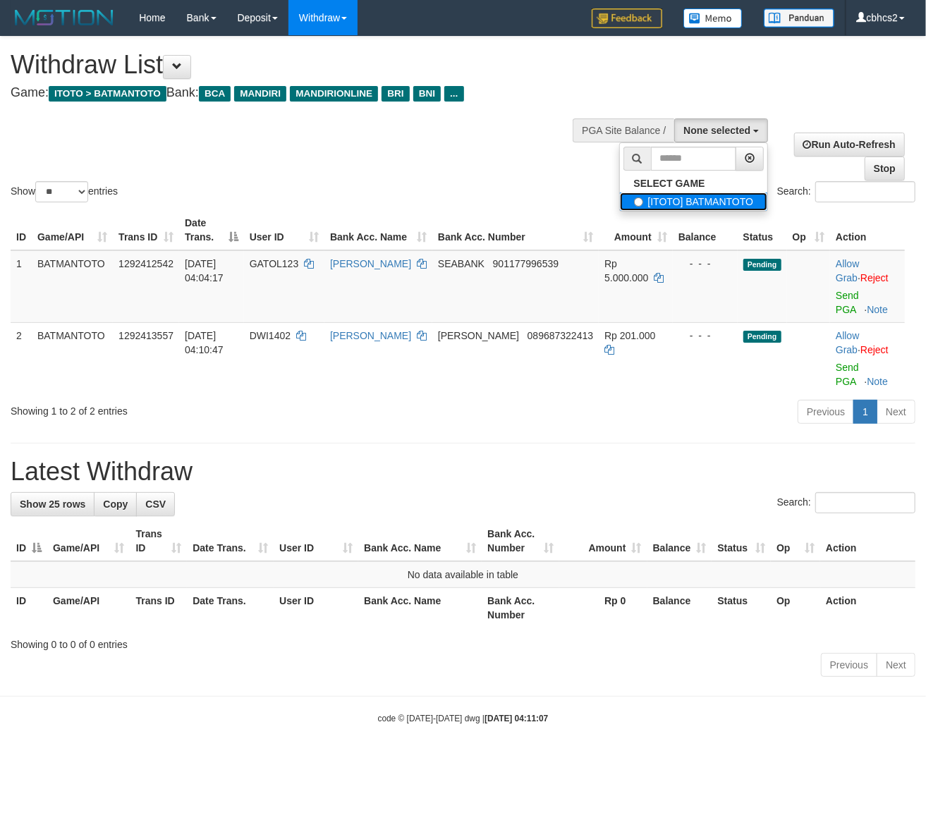
click at [700, 204] on label "[ITOTO] BATMANTOTO" at bounding box center [694, 201] width 148 height 18
select select "****"
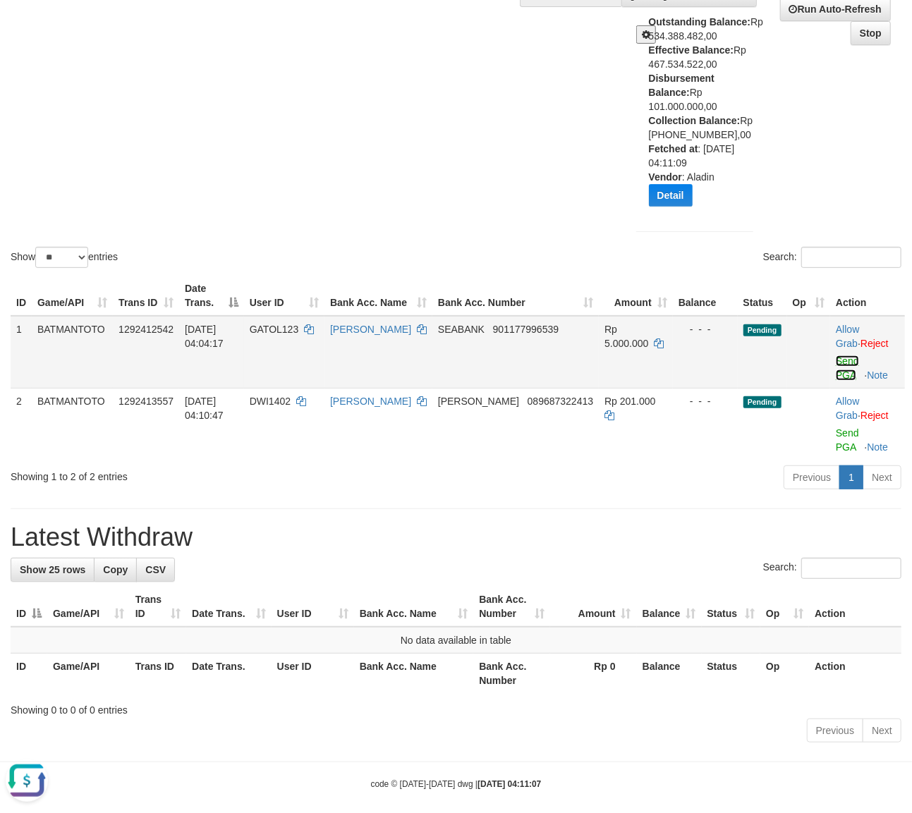
click at [836, 356] on link "Send PGA" at bounding box center [846, 367] width 23 height 25
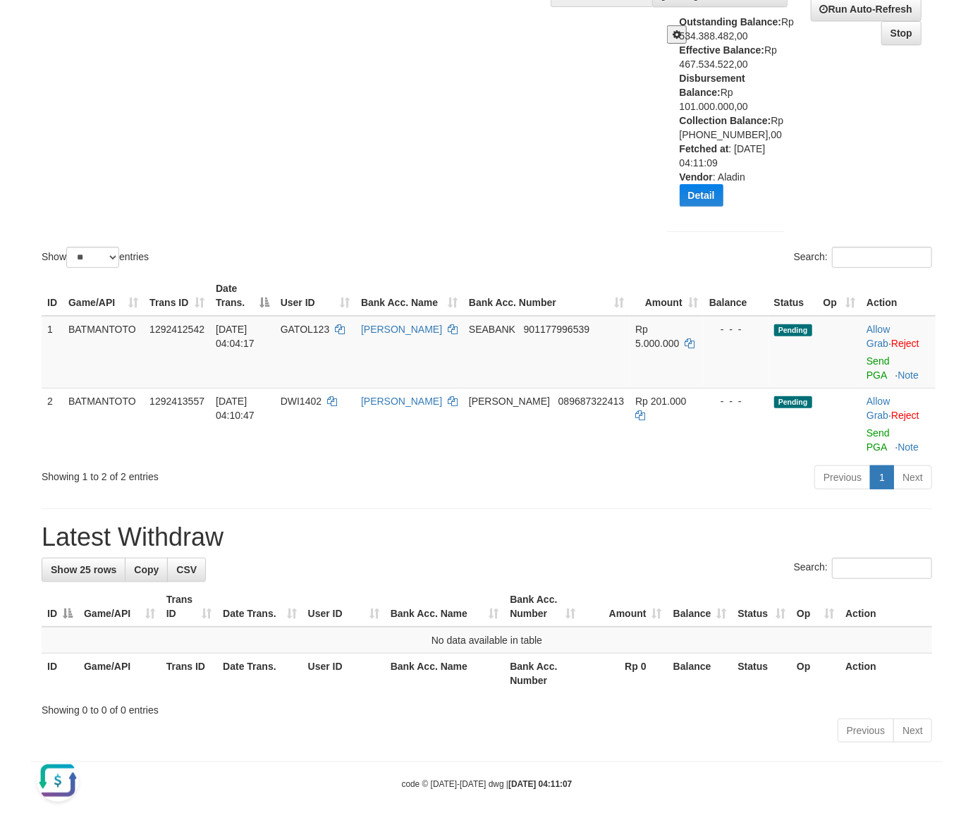
scroll to position [104, 0]
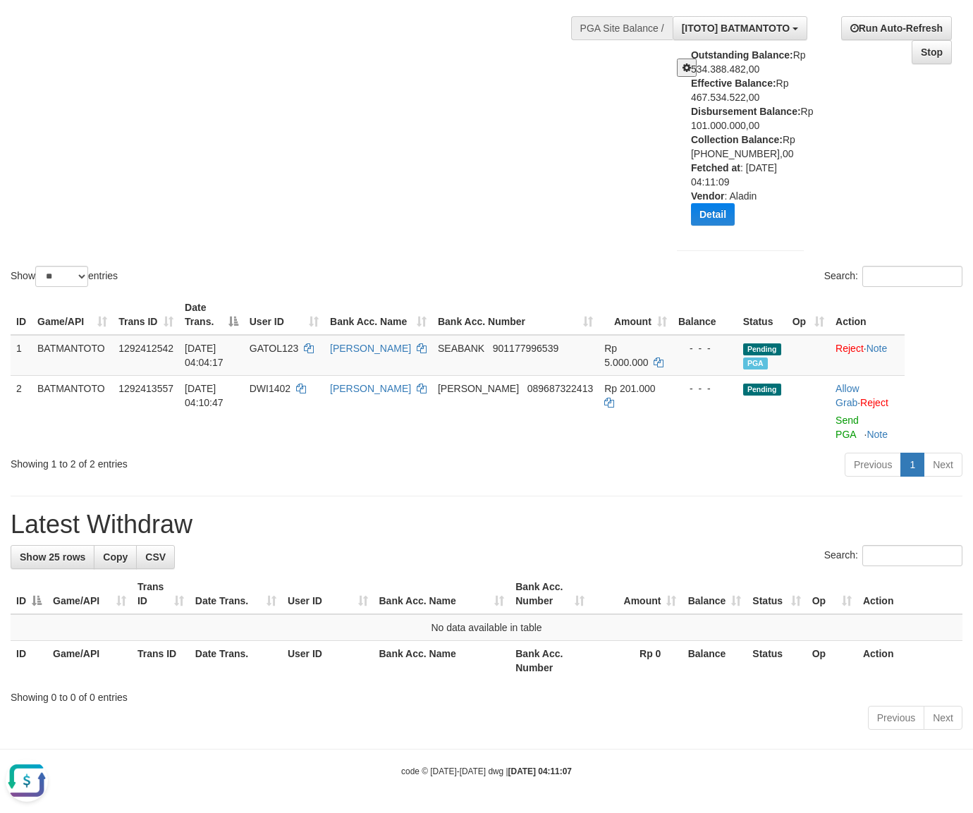
click at [17, 779] on button "Open LiveChat chat widget" at bounding box center [27, 780] width 42 height 42
copy tr "RIDWAN IBRAHIM"
drag, startPoint x: 342, startPoint y: 340, endPoint x: 395, endPoint y: 361, distance: 57.6
click at [398, 361] on tr "1 BATMANTOTO 1292412542 01/09/2025 04:04:17 GATOL123 RIDWAN IBRAHIM SEABANK 901…" at bounding box center [458, 355] width 894 height 41
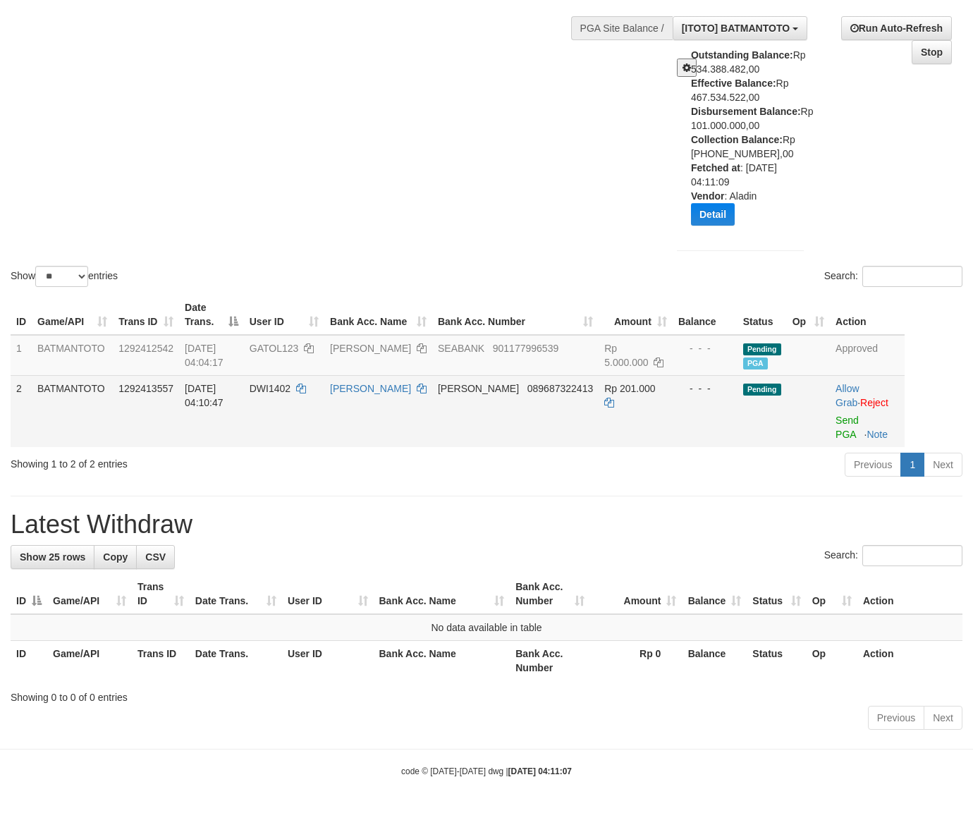
click at [400, 405] on td "DEWI KARMILA" at bounding box center [378, 411] width 108 height 72
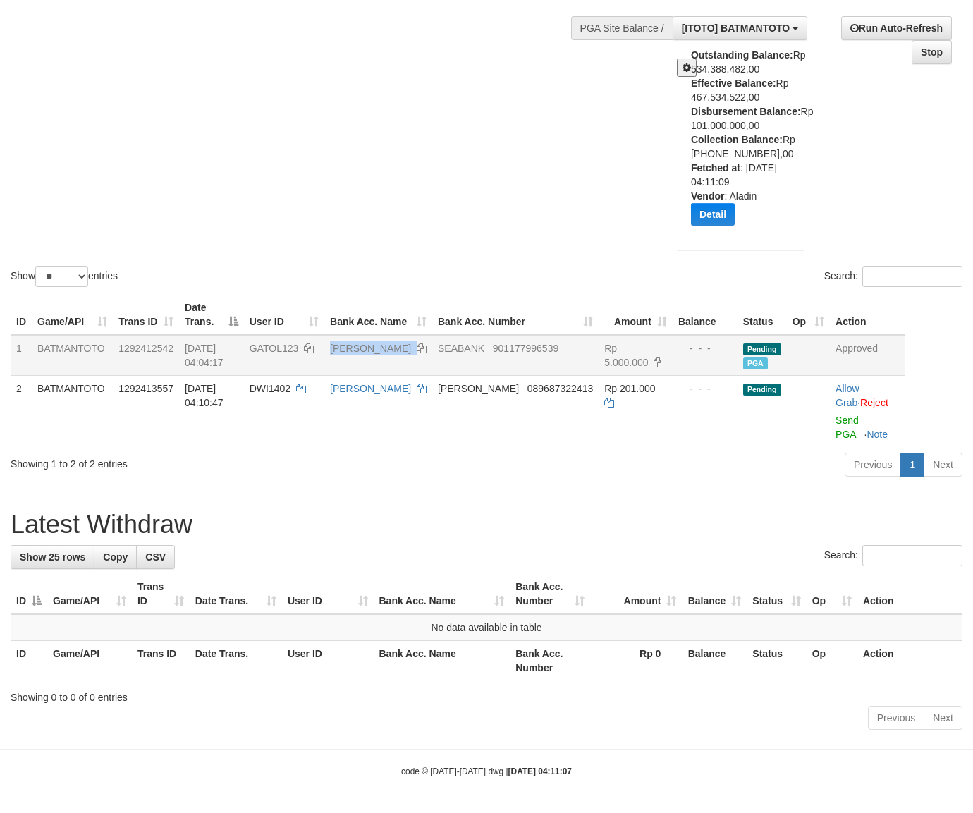
drag, startPoint x: 350, startPoint y: 343, endPoint x: 406, endPoint y: 364, distance: 59.6
click at [406, 364] on td "RIDWAN IBRAHIM" at bounding box center [378, 355] width 108 height 41
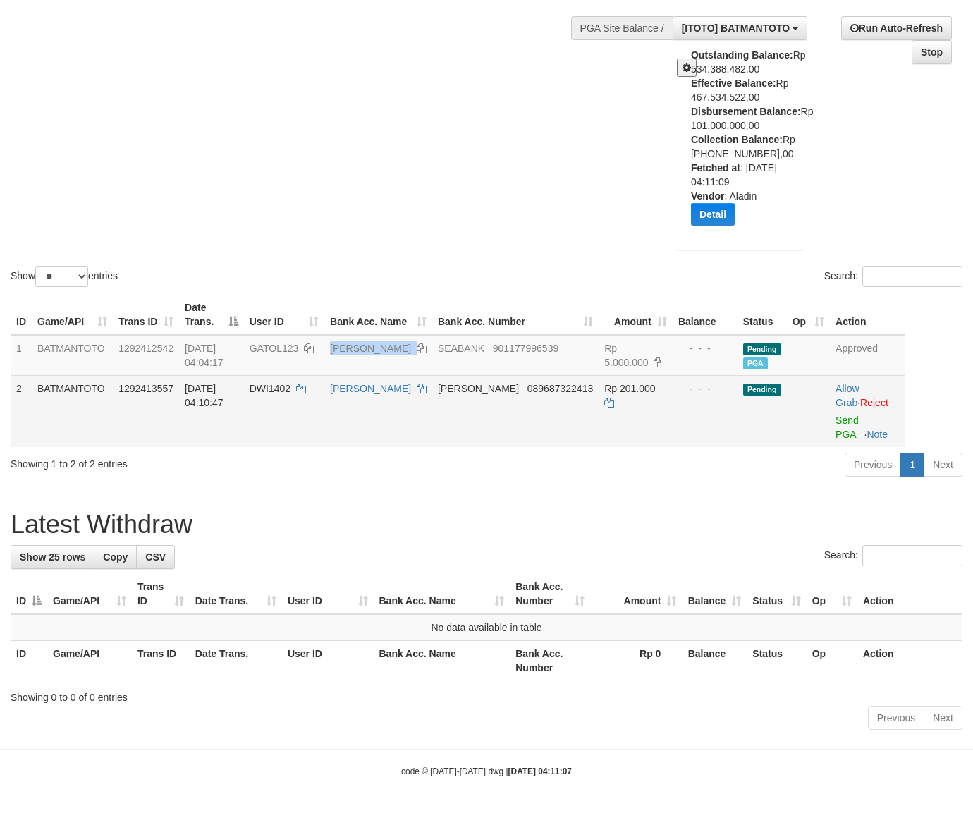
copy td "RIDWAN IBRAHIM"
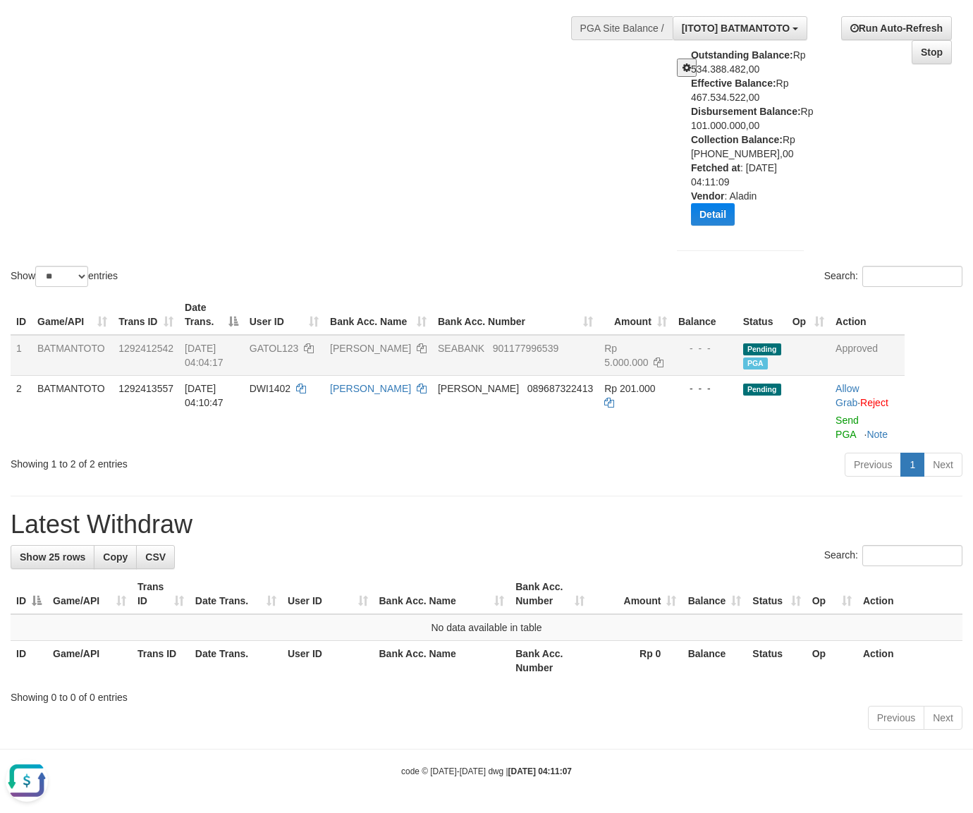
click at [281, 345] on span "GATOL123" at bounding box center [274, 348] width 49 height 11
copy td "GATOL123"
click at [773, 26] on span "[ITOTO] BATMANTOTO" at bounding box center [736, 28] width 108 height 11
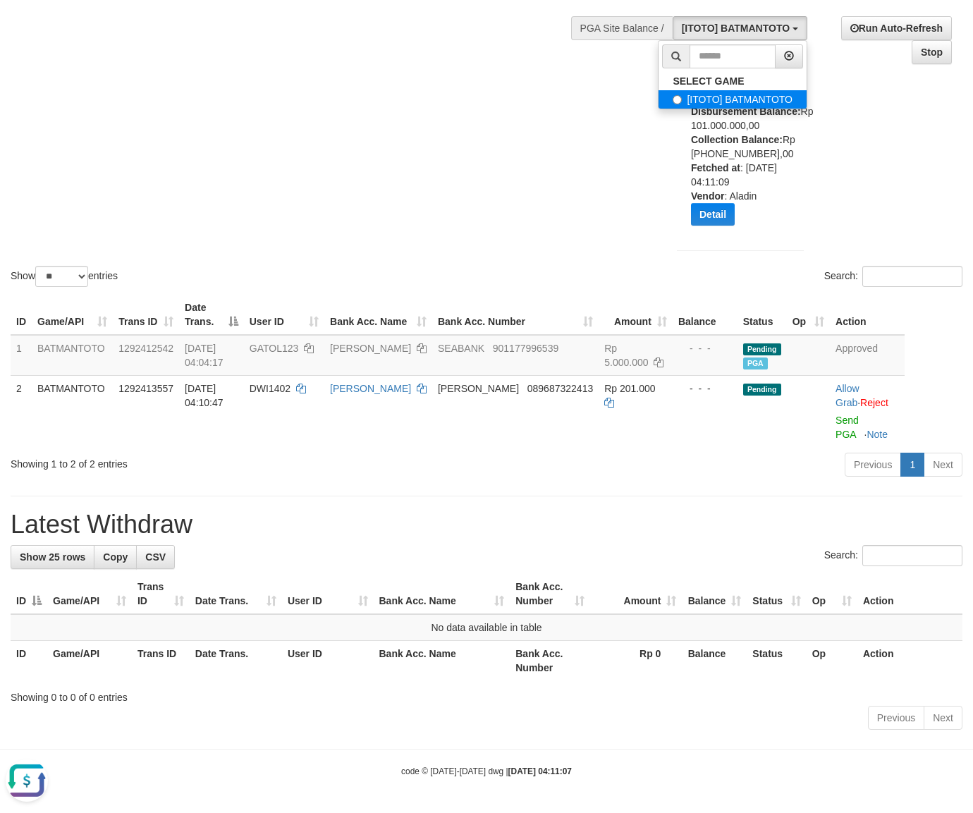
click at [728, 93] on label "[ITOTO] BATMANTOTO" at bounding box center [732, 99] width 148 height 18
drag, startPoint x: 467, startPoint y: 105, endPoint x: 358, endPoint y: 70, distance: 113.9
click at [457, 97] on div "Show ** ** ** *** entries Search:" at bounding box center [486, 111] width 973 height 355
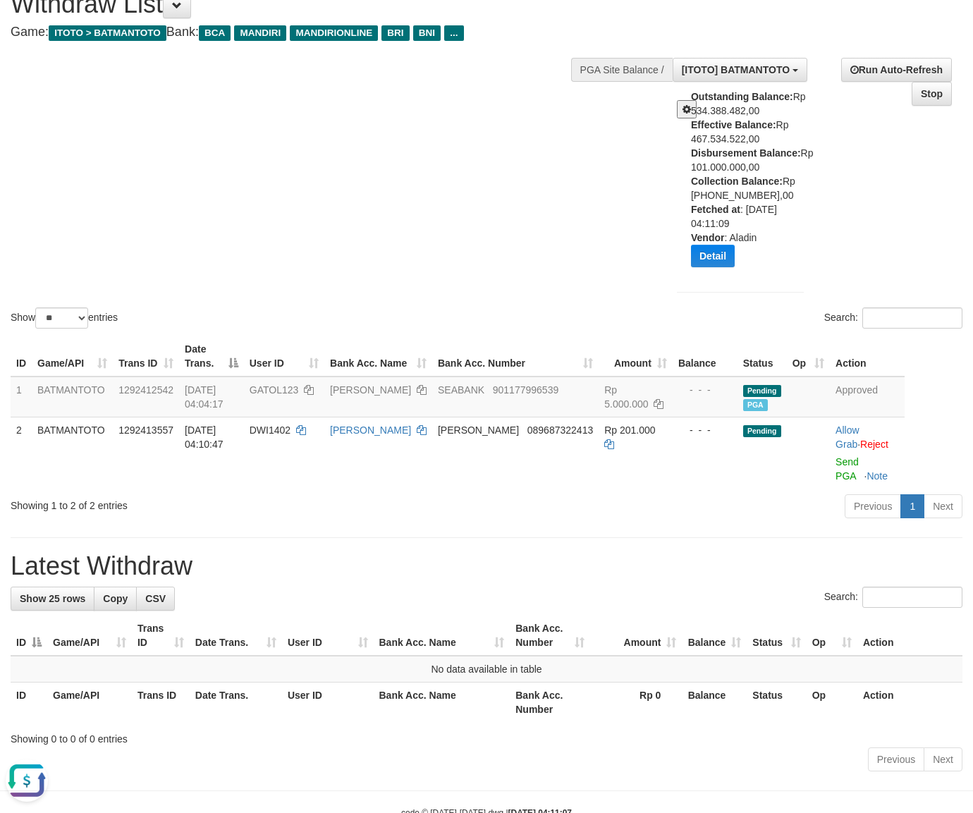
scroll to position [0, 0]
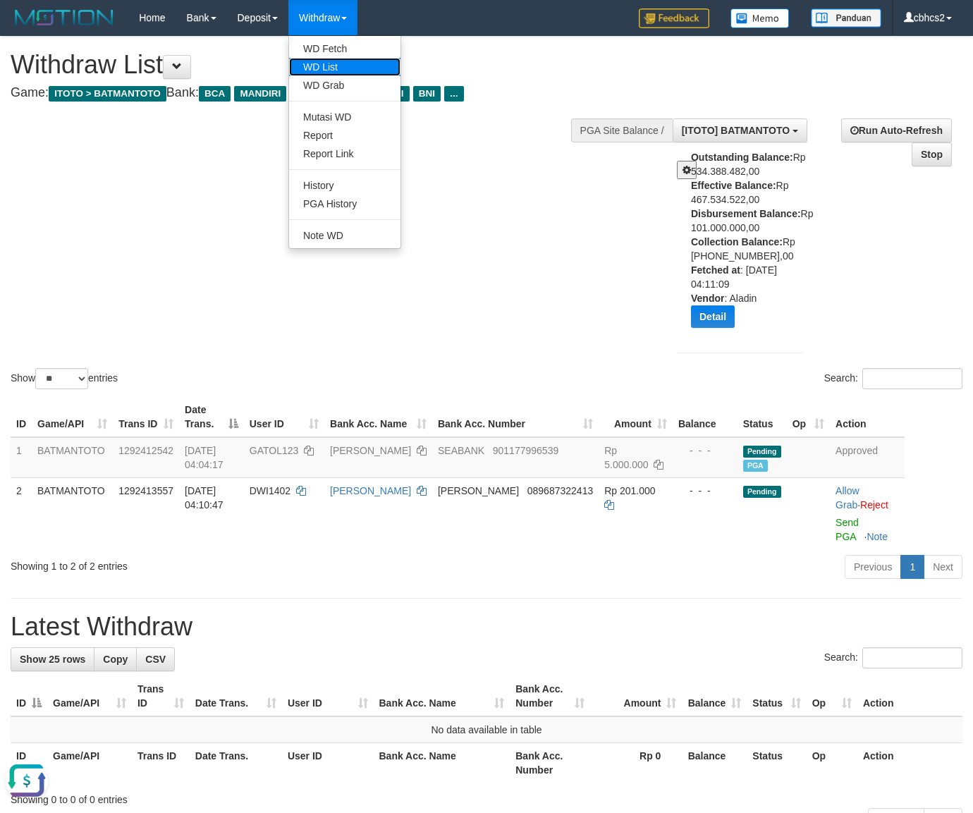
click at [343, 61] on link "WD List" at bounding box center [344, 67] width 111 height 18
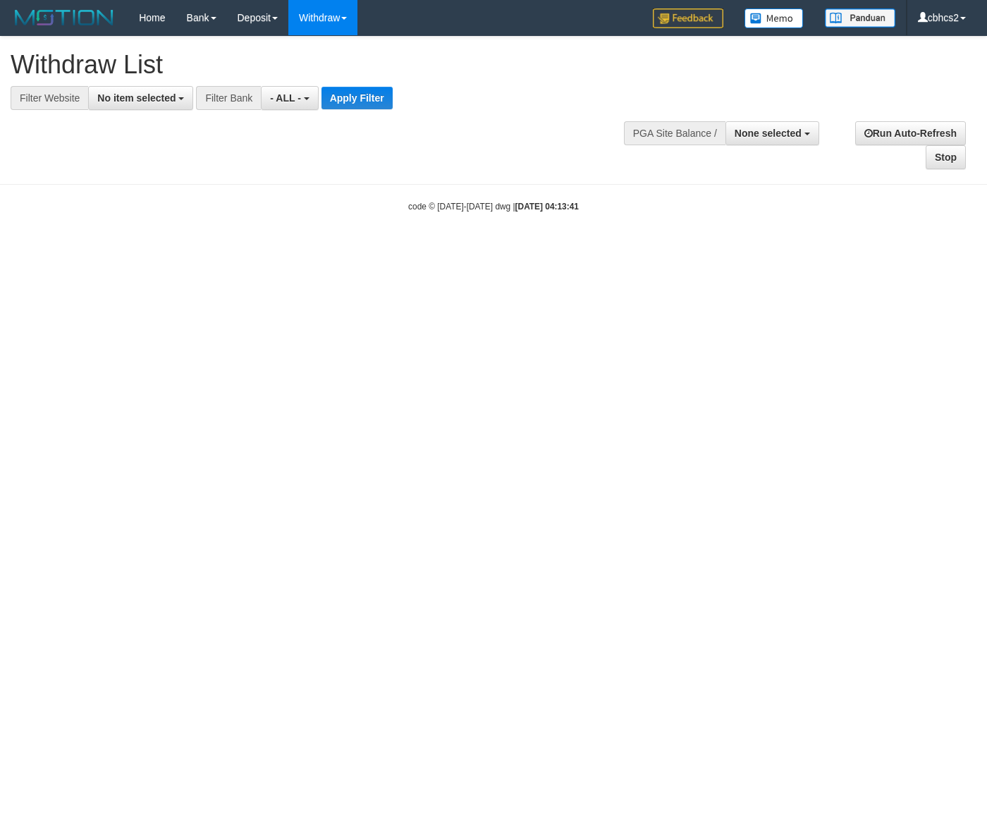
select select
click at [766, 130] on span "None selected" at bounding box center [768, 133] width 67 height 11
click at [736, 203] on label "[ITOTO] BATMANTOTO" at bounding box center [744, 204] width 148 height 18
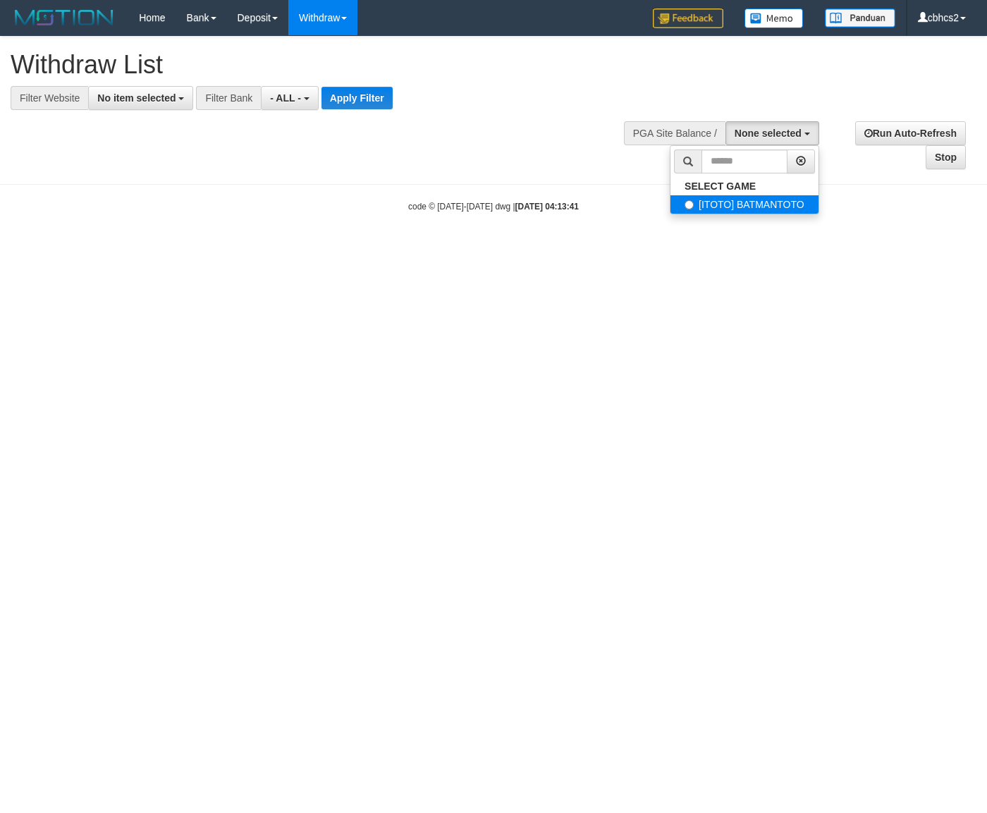
select select "****"
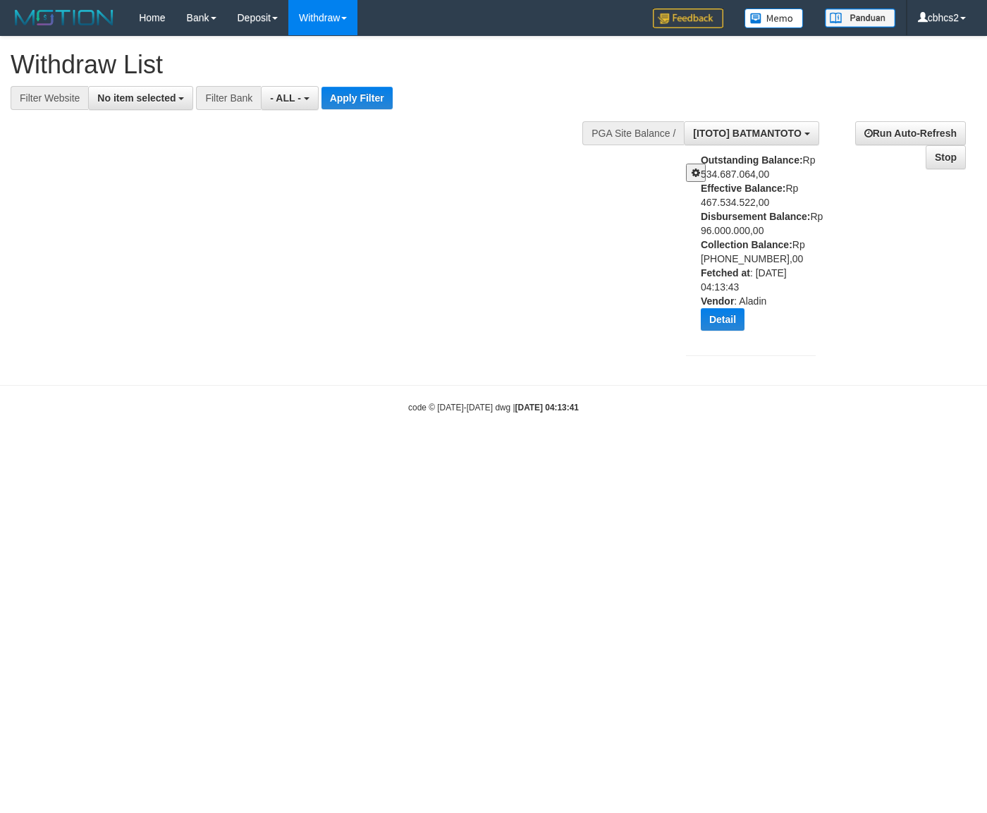
click at [725, 233] on div "Outstanding Balance: Rp 534.687.064,00 Effective Balance: Rp 467.534.522,00 Dis…" at bounding box center [763, 247] width 125 height 188
copy div "96.000.000,00"
